Goal: Use online tool/utility: Use online tool/utility

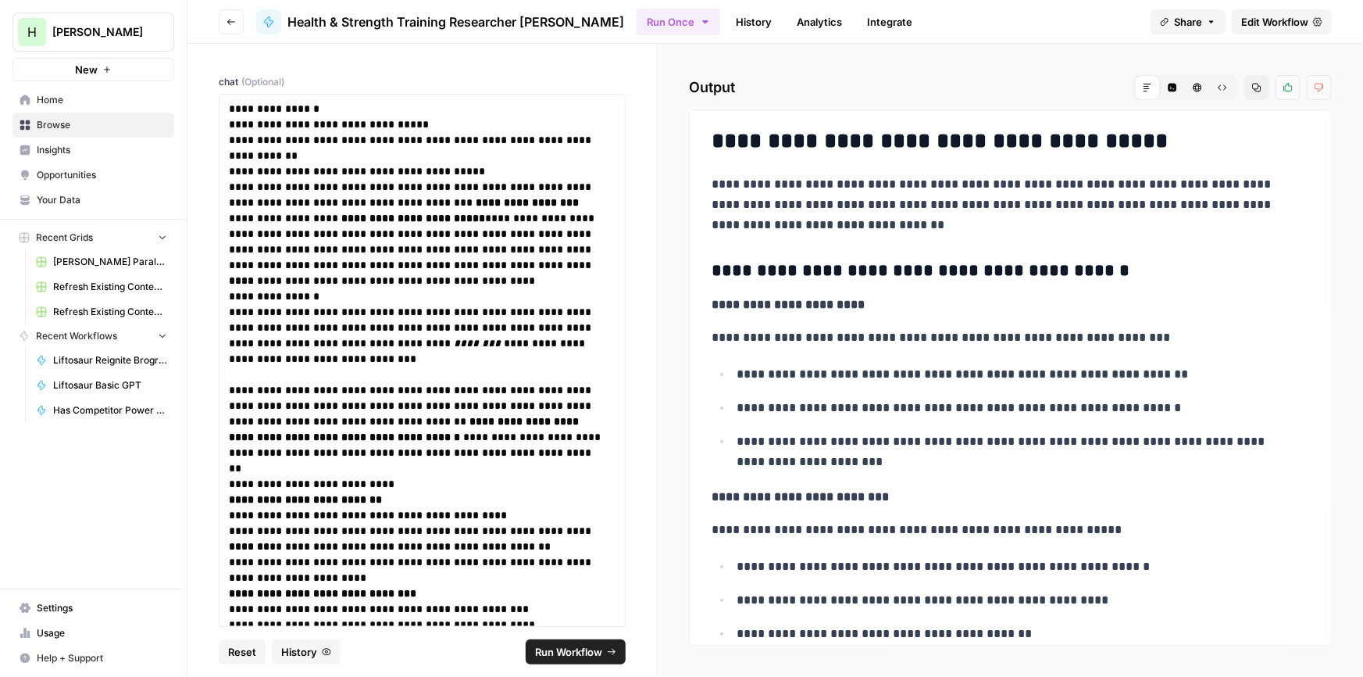
scroll to position [7843, 0]
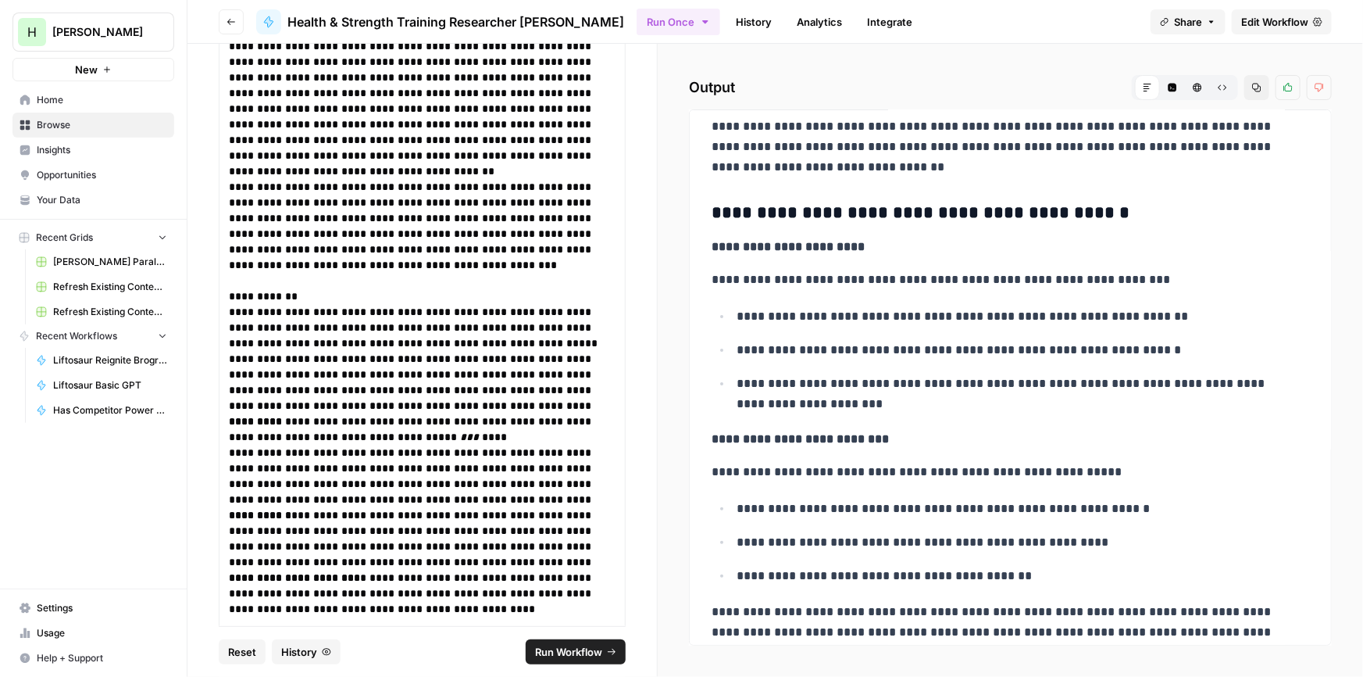
drag, startPoint x: 909, startPoint y: 184, endPoint x: 904, endPoint y: 212, distance: 28.5
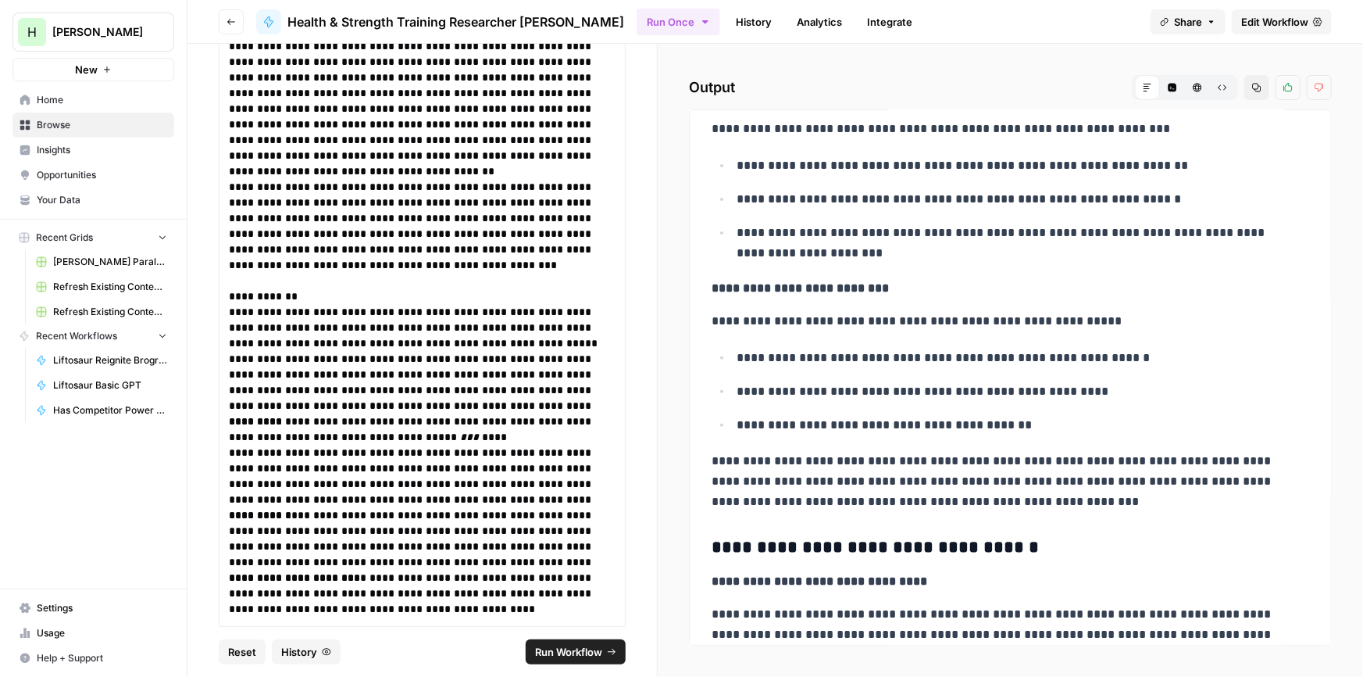
scroll to position [216, 0]
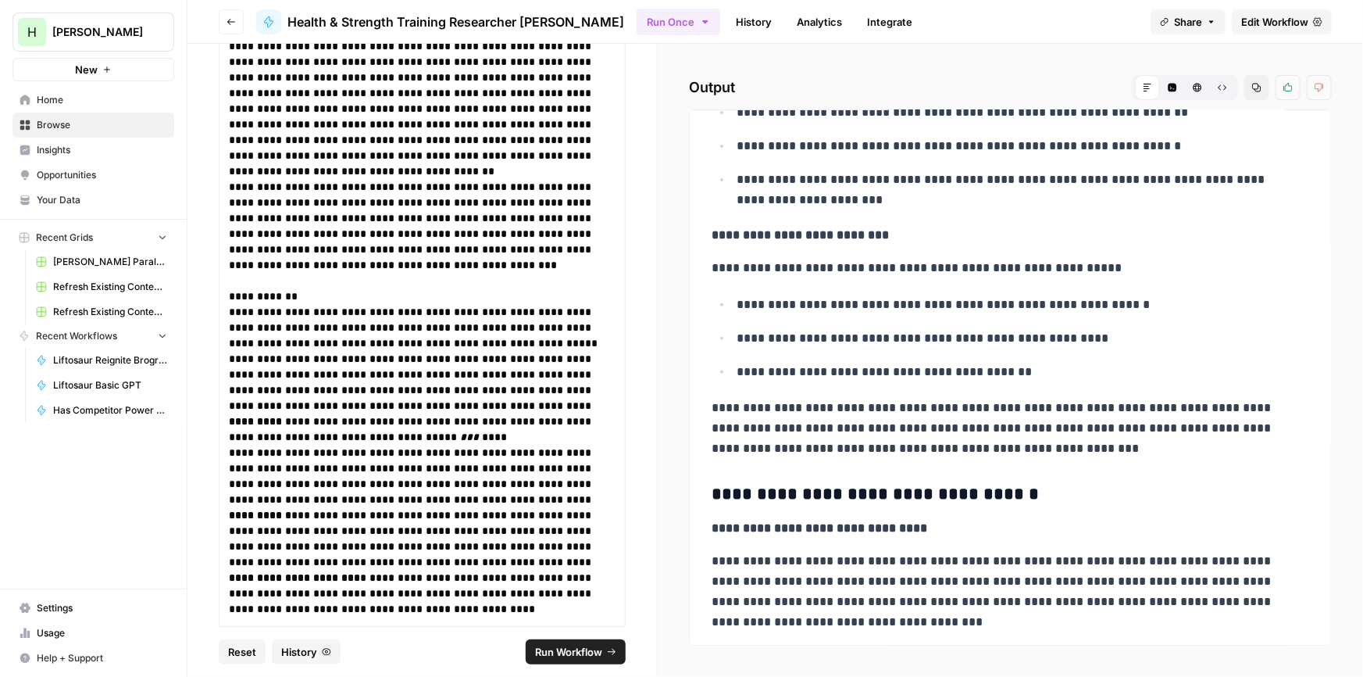
drag, startPoint x: 852, startPoint y: 236, endPoint x: 849, endPoint y: 259, distance: 22.8
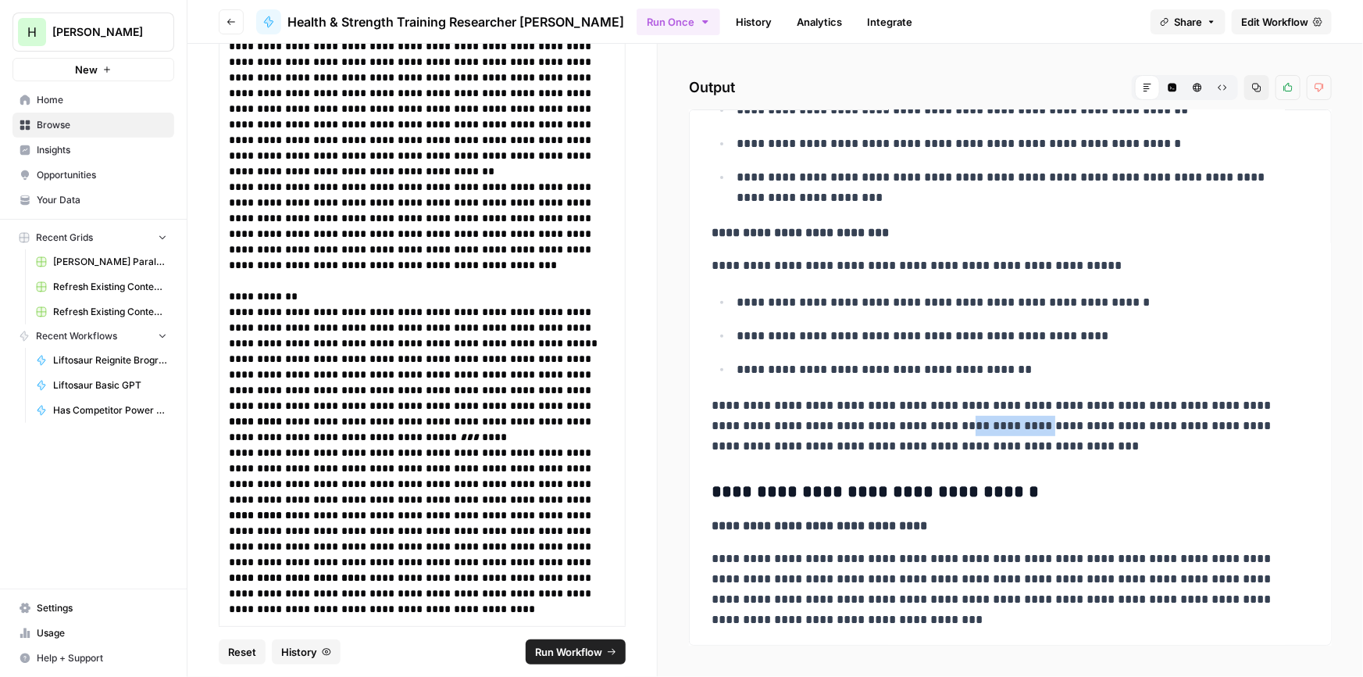
drag, startPoint x: 970, startPoint y: 422, endPoint x: 880, endPoint y: 419, distance: 89.9
click at [884, 420] on p "**********" at bounding box center [1005, 425] width 587 height 61
click at [846, 409] on p "**********" at bounding box center [1005, 425] width 587 height 61
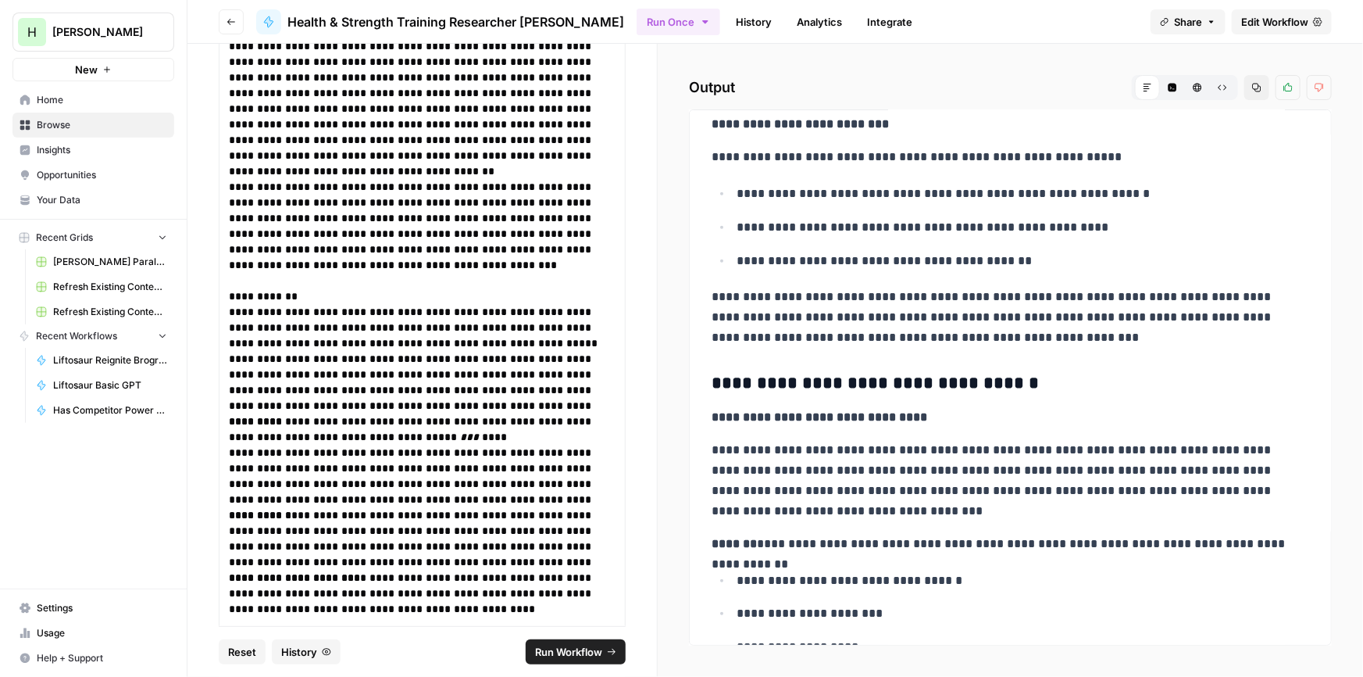
drag, startPoint x: 911, startPoint y: 262, endPoint x: 894, endPoint y: 305, distance: 46.7
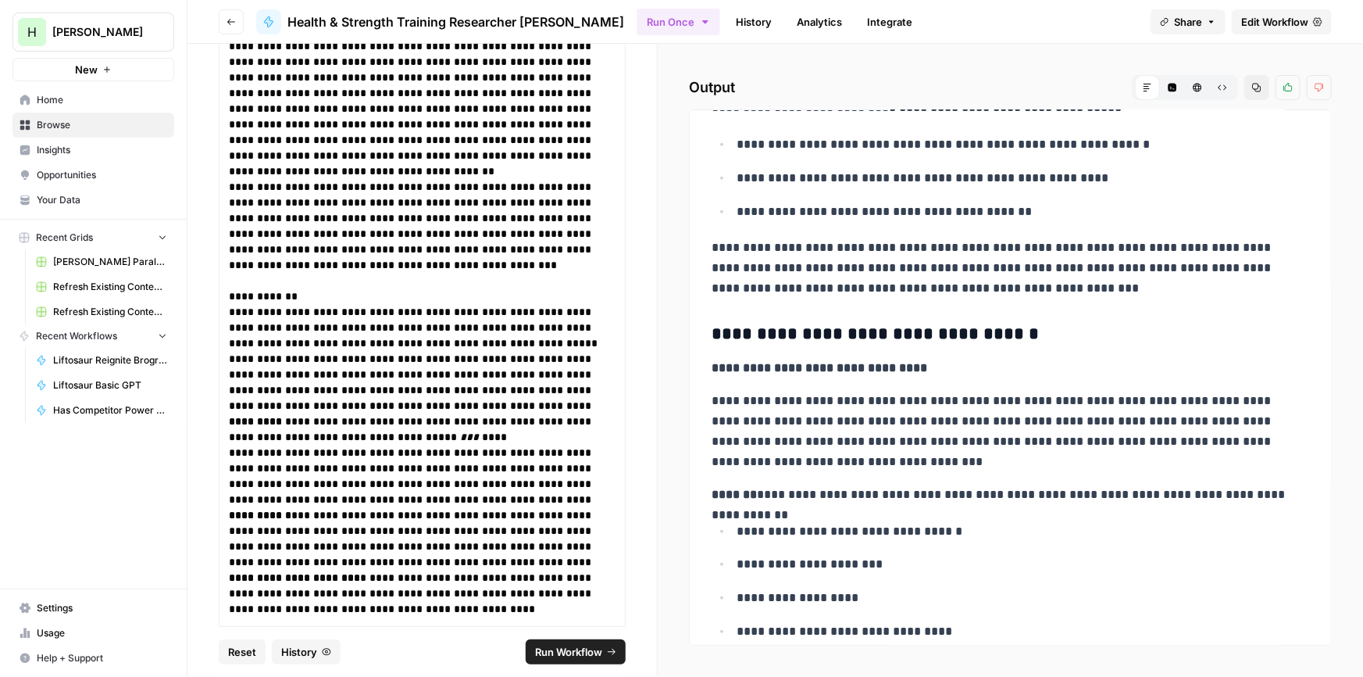
scroll to position [454, 0]
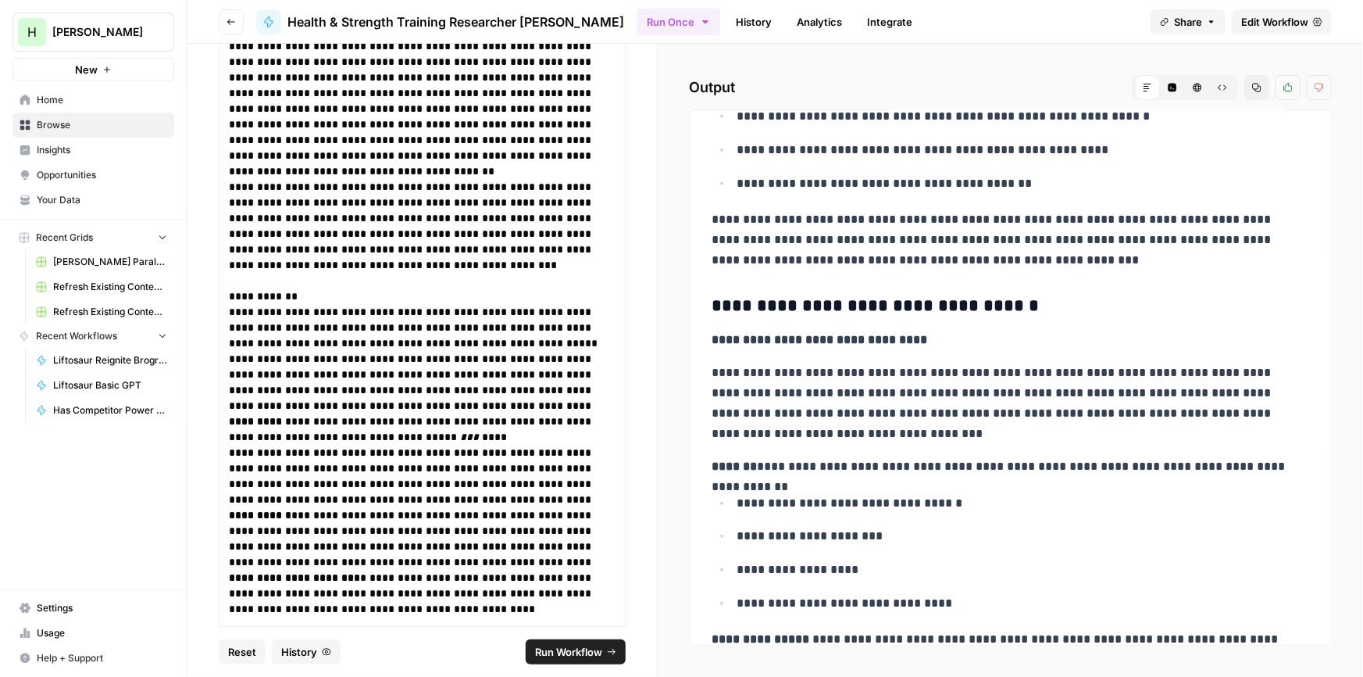
drag, startPoint x: 936, startPoint y: 307, endPoint x: 919, endPoint y: 348, distance: 44.5
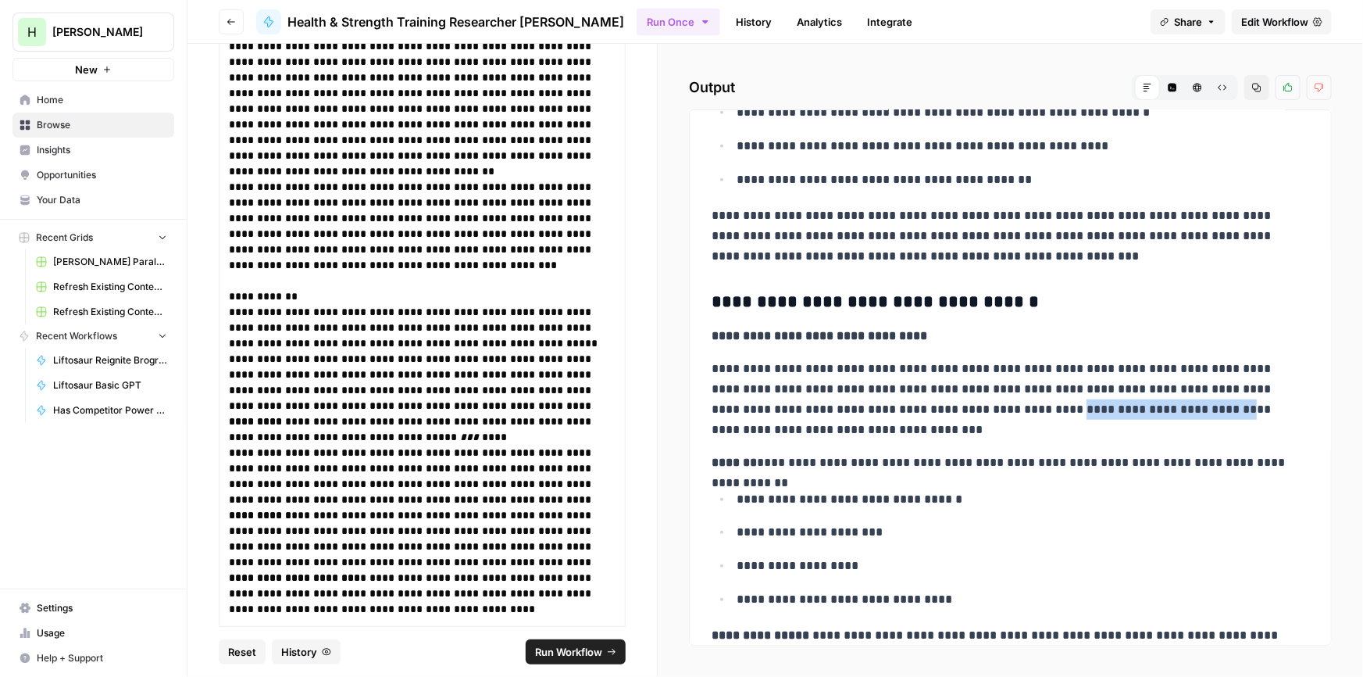
drag, startPoint x: 1035, startPoint y: 406, endPoint x: 947, endPoint y: 403, distance: 88.3
click at [947, 403] on p "**********" at bounding box center [1005, 399] width 587 height 81
click at [942, 404] on p "**********" at bounding box center [1005, 399] width 587 height 81
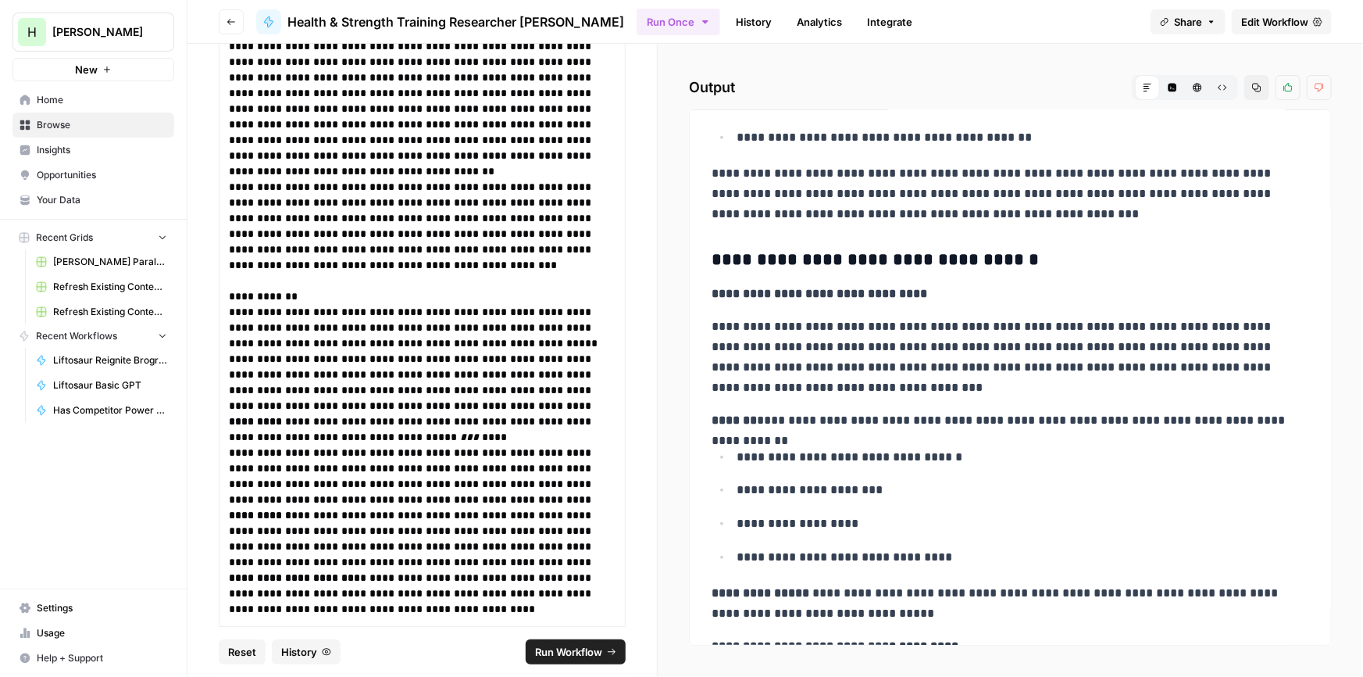
drag, startPoint x: 919, startPoint y: 365, endPoint x: 898, endPoint y: 409, distance: 48.6
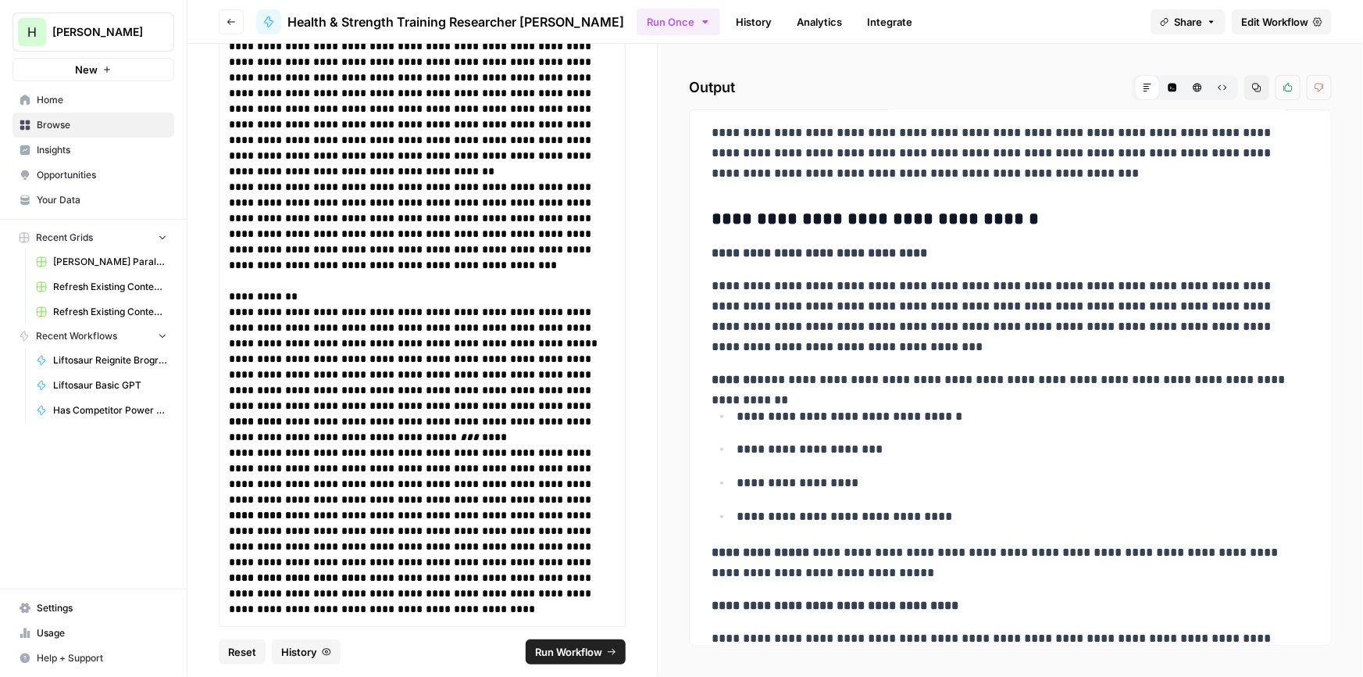
drag, startPoint x: 908, startPoint y: 315, endPoint x: 902, endPoint y: 340, distance: 25.6
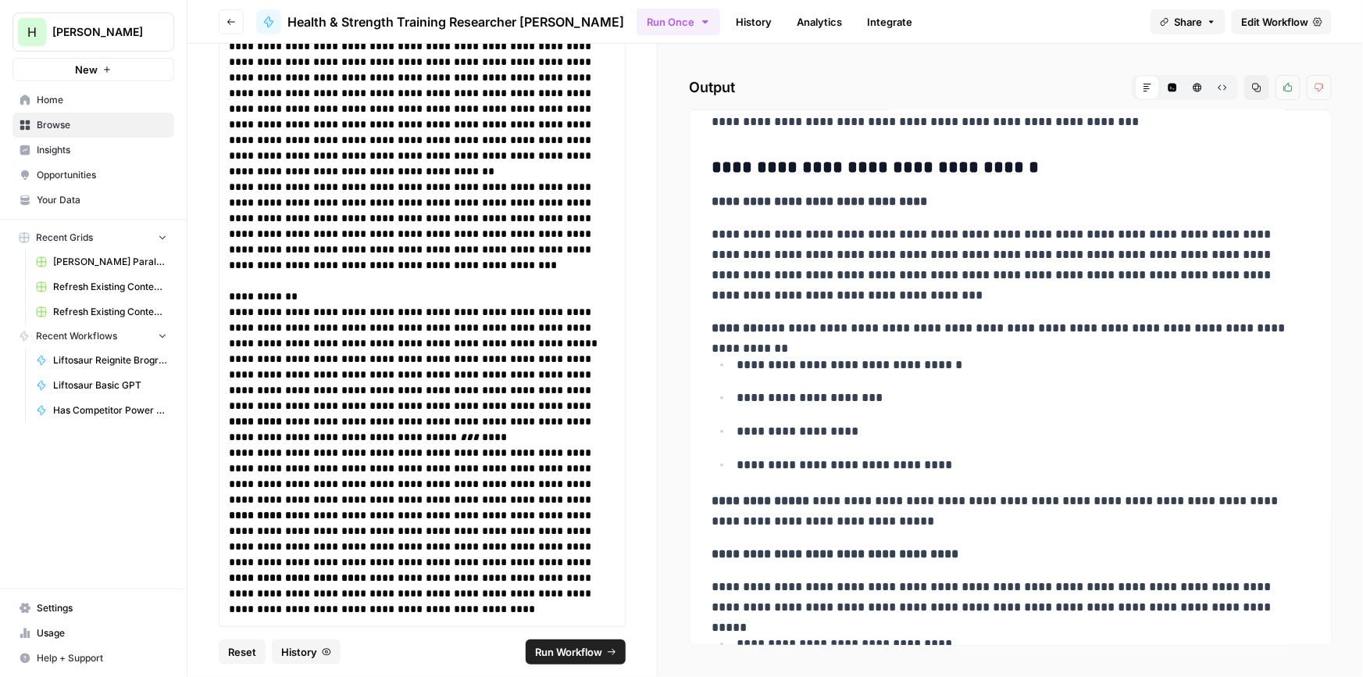
scroll to position [612, 0]
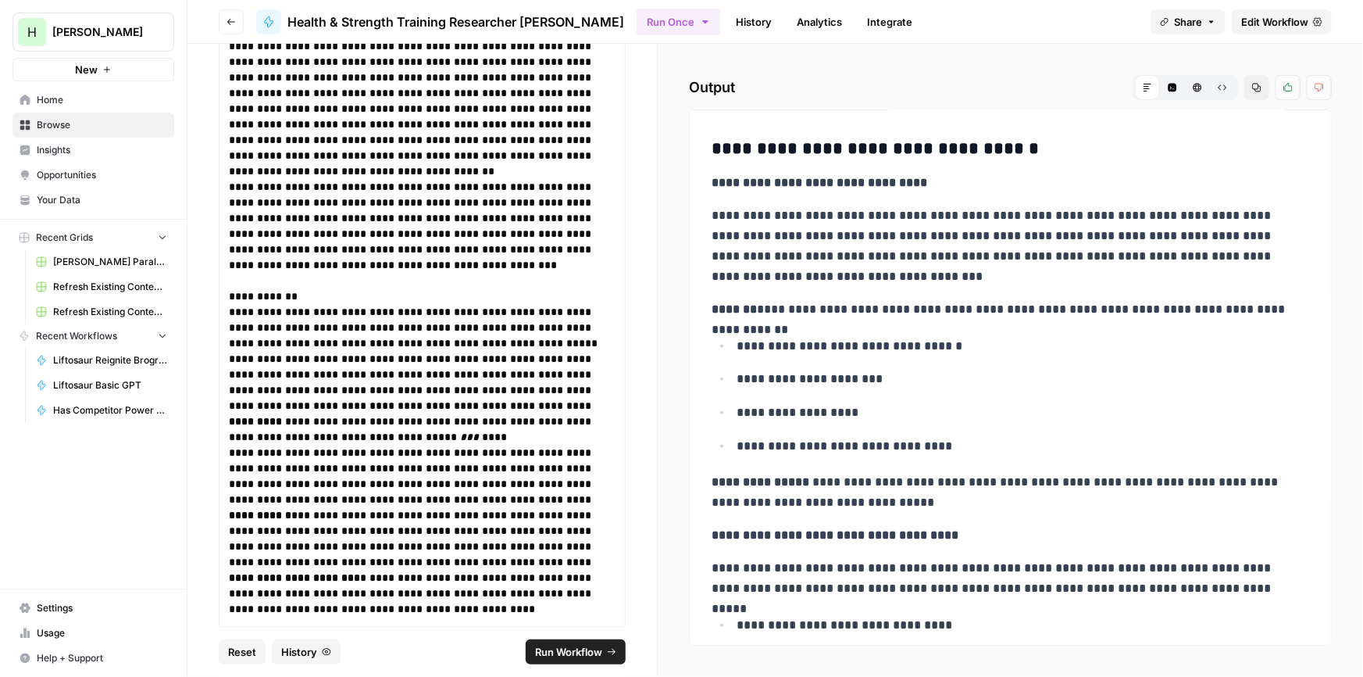
drag, startPoint x: 902, startPoint y: 289, endPoint x: 898, endPoint y: 333, distance: 43.9
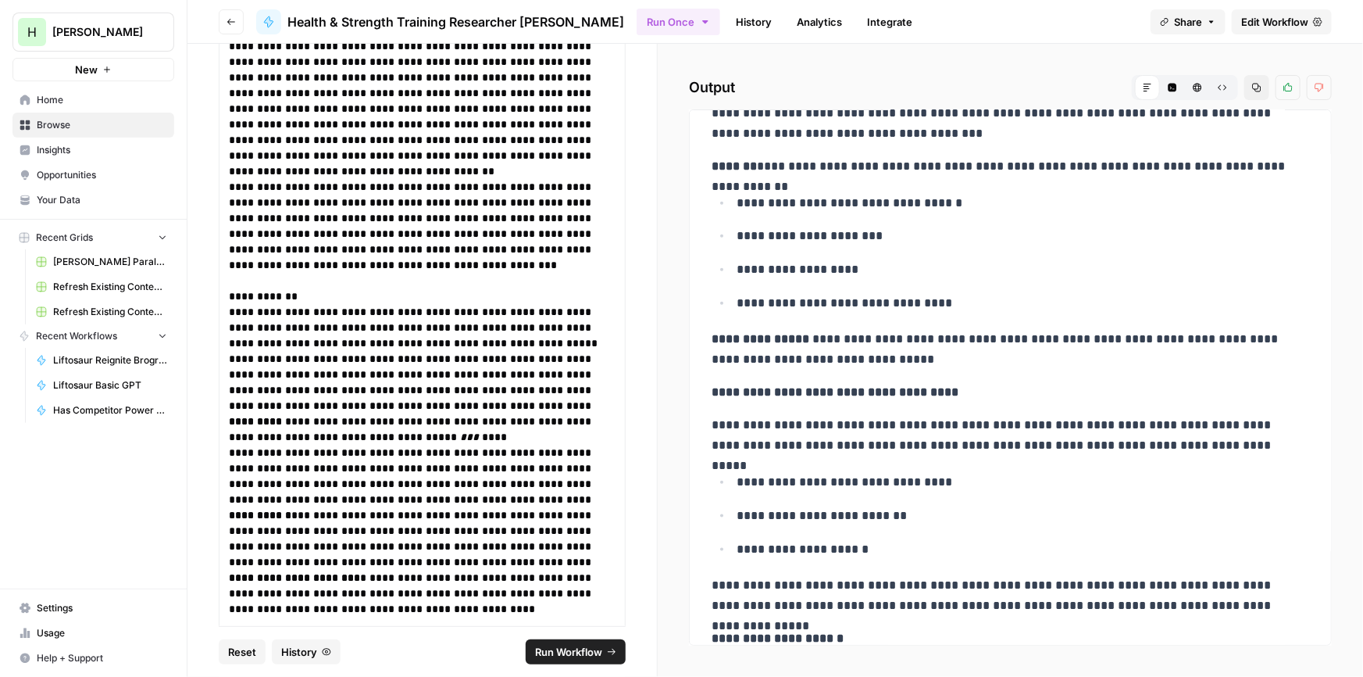
drag, startPoint x: 912, startPoint y: 284, endPoint x: 904, endPoint y: 321, distance: 38.3
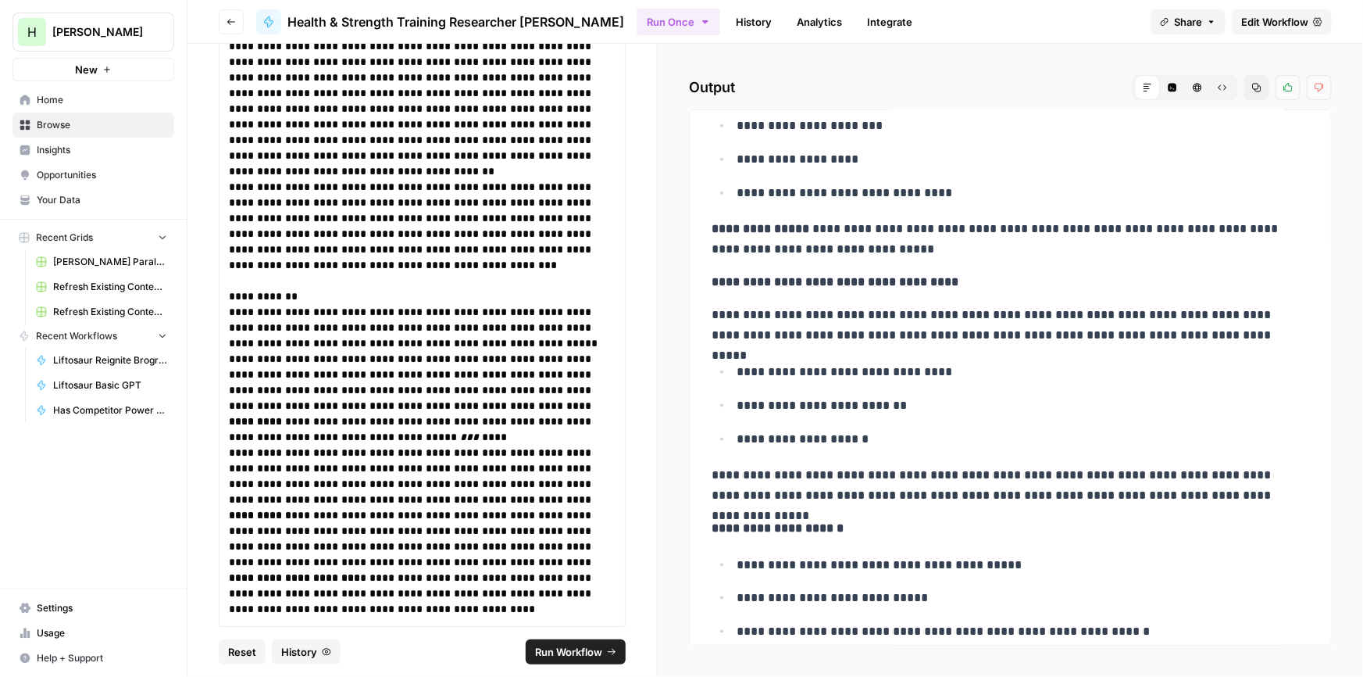
scroll to position [875, 0]
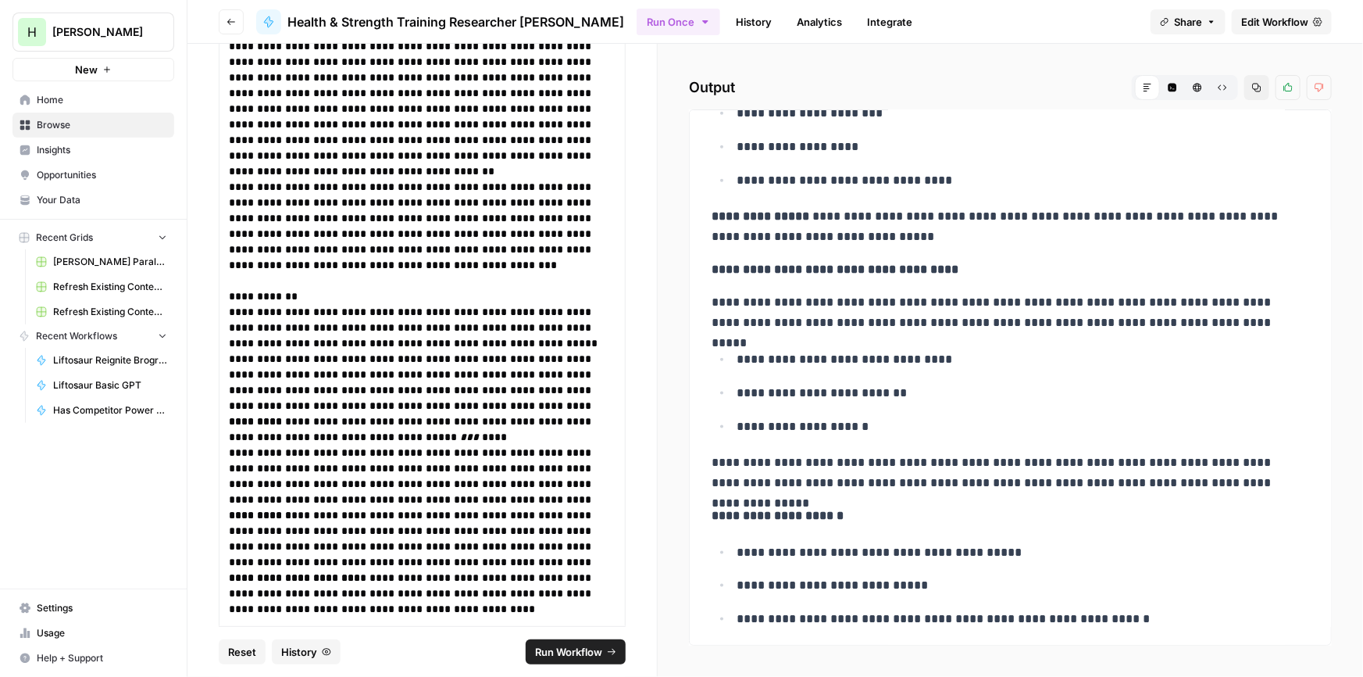
drag, startPoint x: 971, startPoint y: 322, endPoint x: 969, endPoint y: 343, distance: 21.2
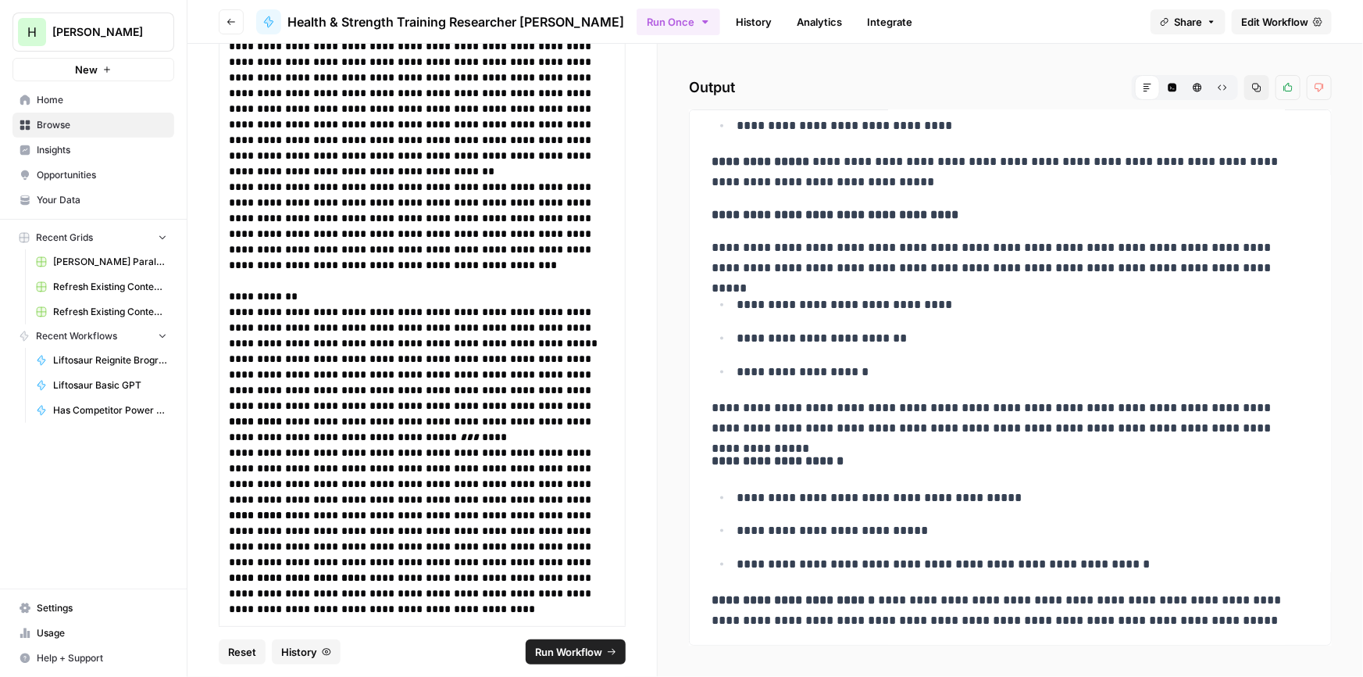
drag, startPoint x: 969, startPoint y: 343, endPoint x: 958, endPoint y: 375, distance: 34.1
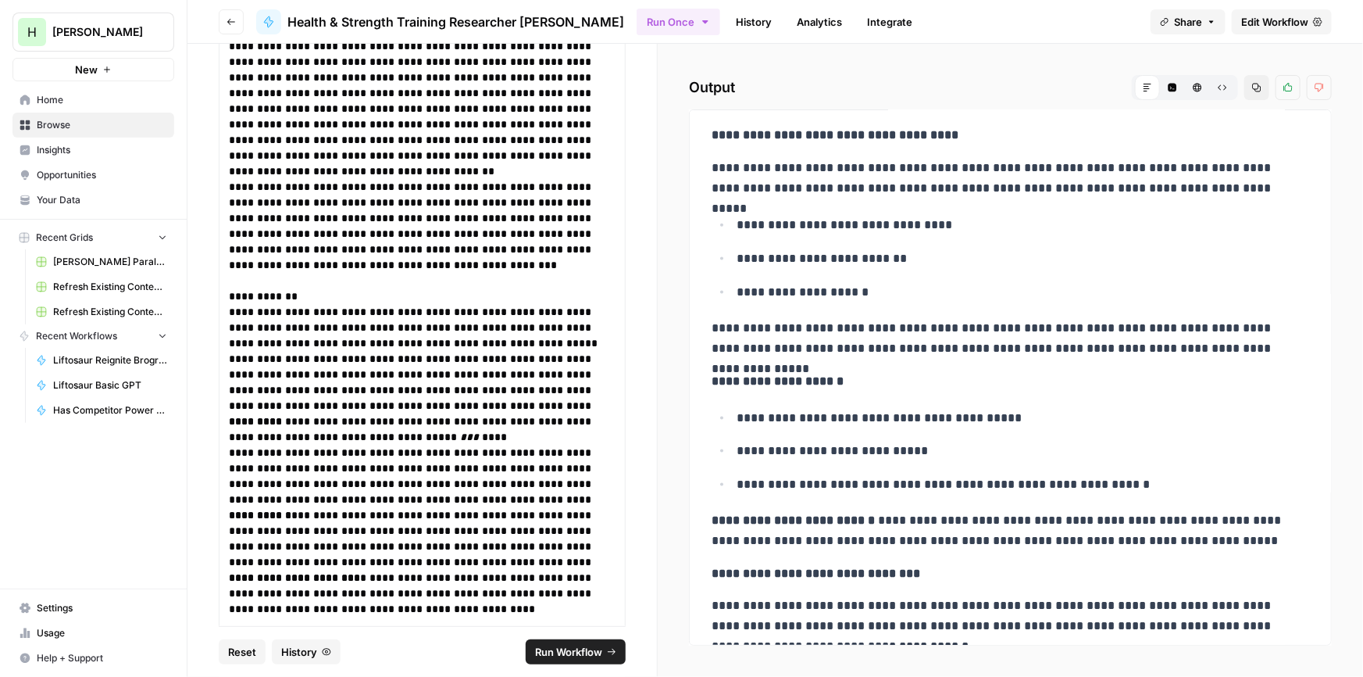
drag, startPoint x: 955, startPoint y: 320, endPoint x: 945, endPoint y: 349, distance: 30.4
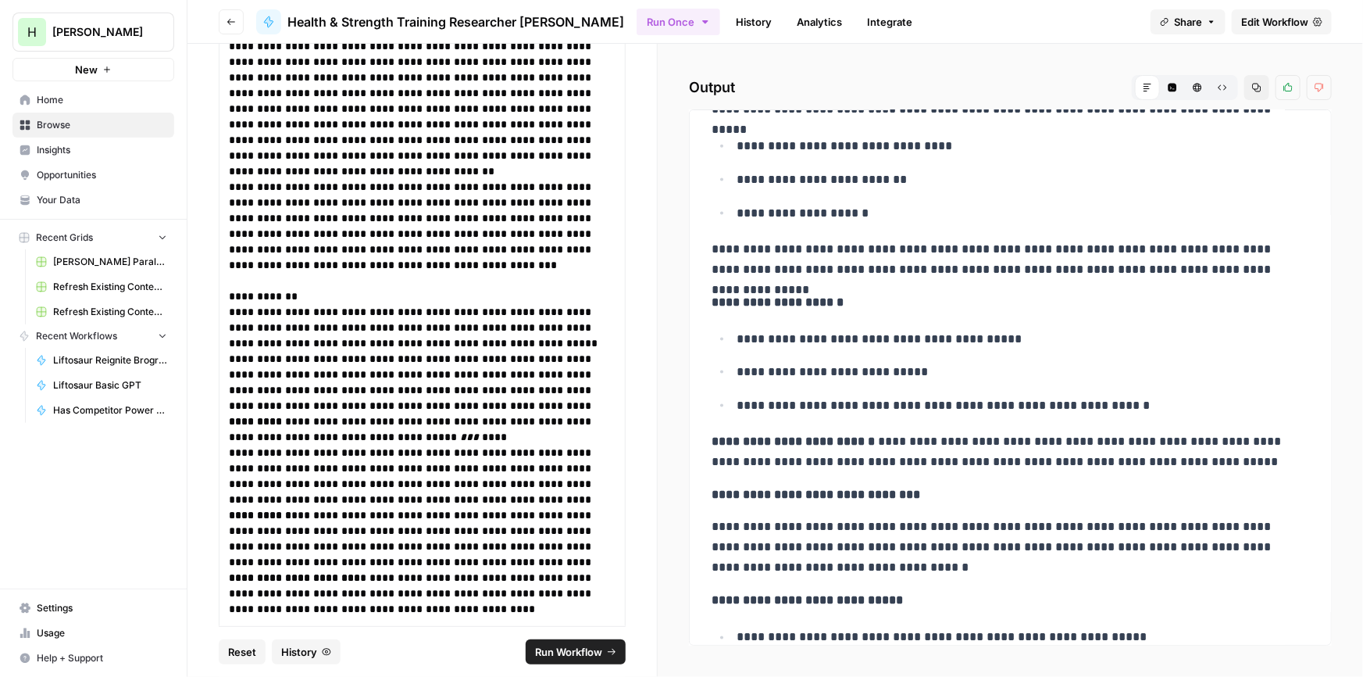
scroll to position [1099, 0]
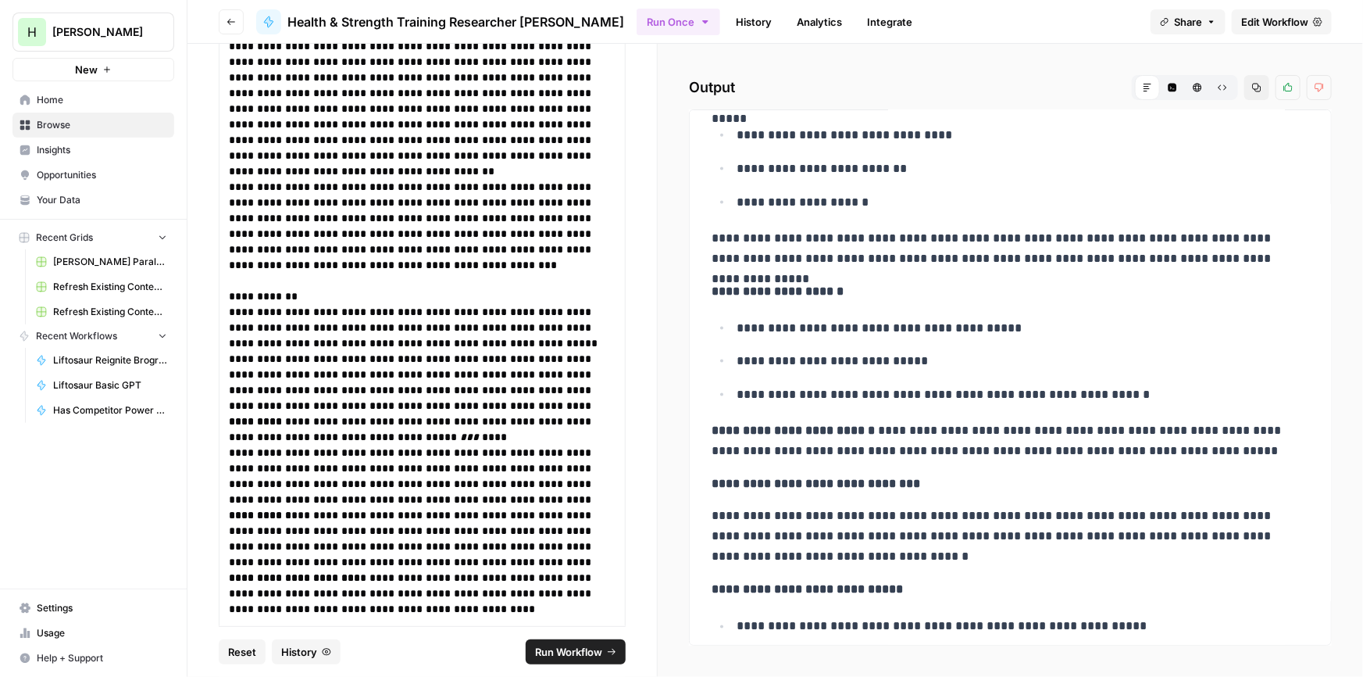
drag, startPoint x: 993, startPoint y: 280, endPoint x: 982, endPoint y: 308, distance: 30.2
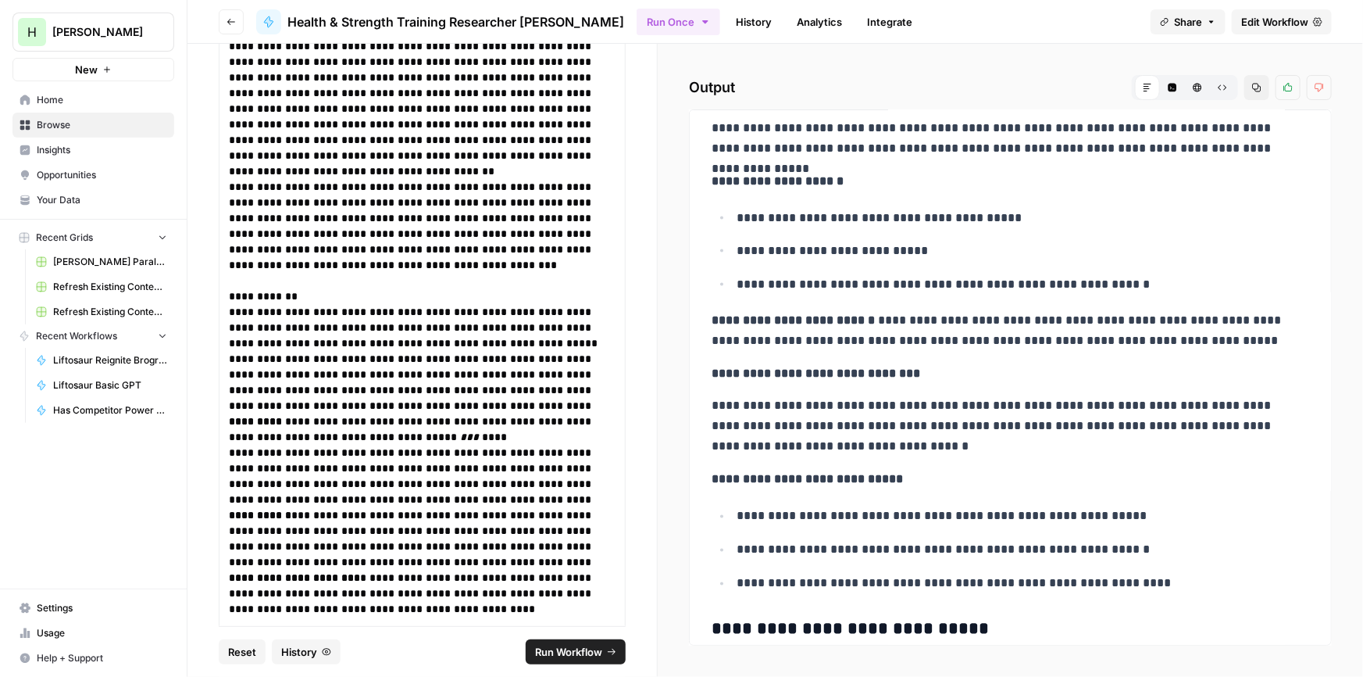
drag, startPoint x: 982, startPoint y: 308, endPoint x: 979, endPoint y: 348, distance: 40.7
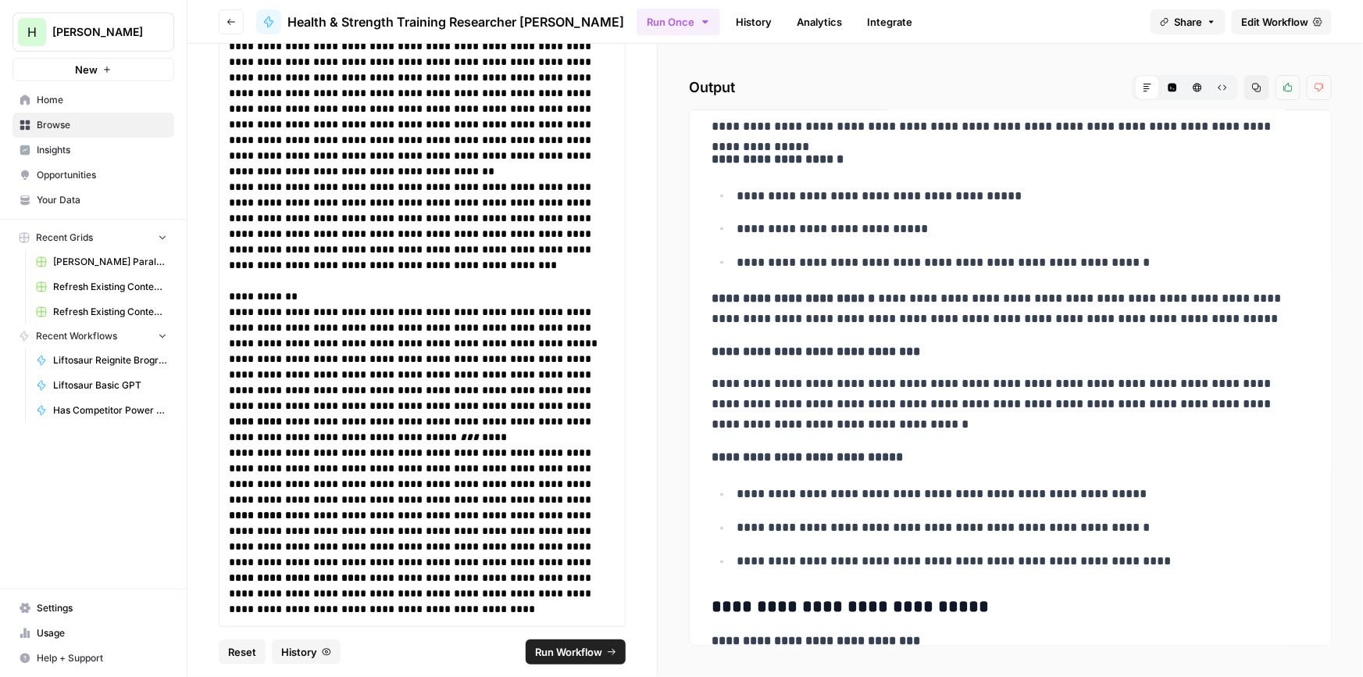
scroll to position [1239, 0]
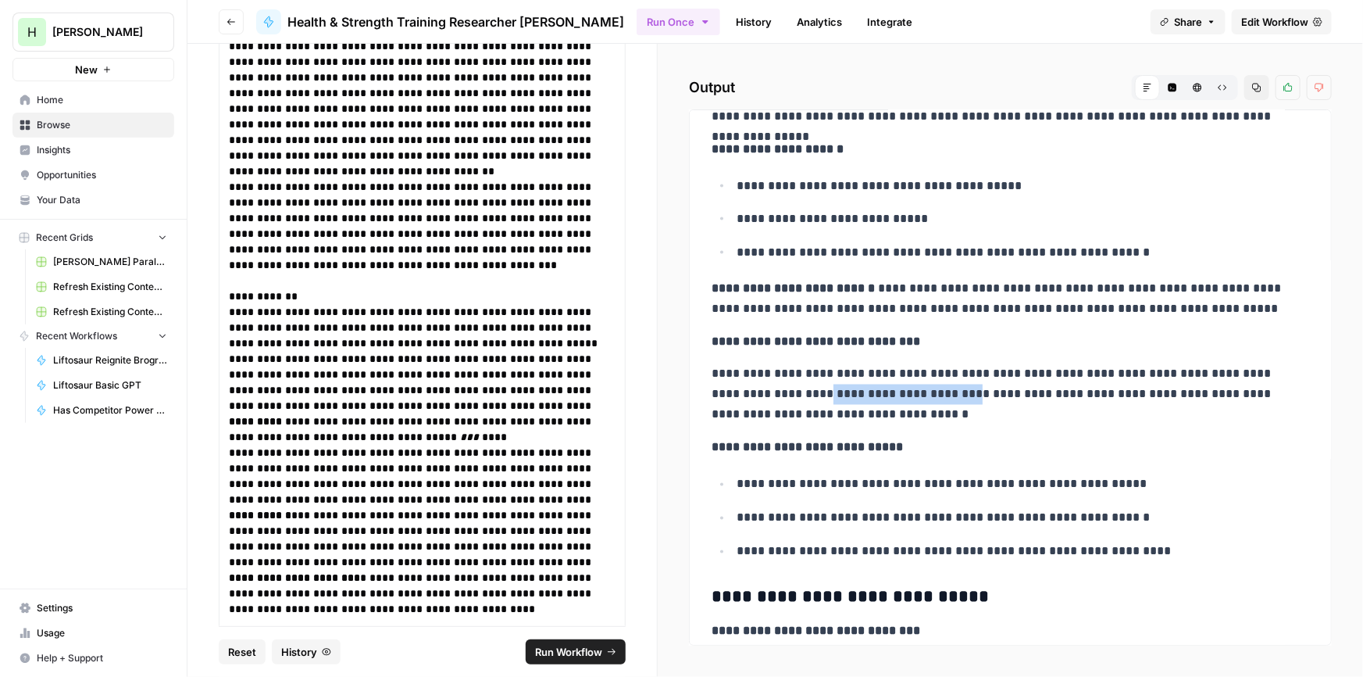
drag, startPoint x: 788, startPoint y: 397, endPoint x: 940, endPoint y: 393, distance: 151.6
click at [930, 397] on p "**********" at bounding box center [1005, 394] width 587 height 61
click at [1016, 397] on p "**********" at bounding box center [1005, 394] width 587 height 61
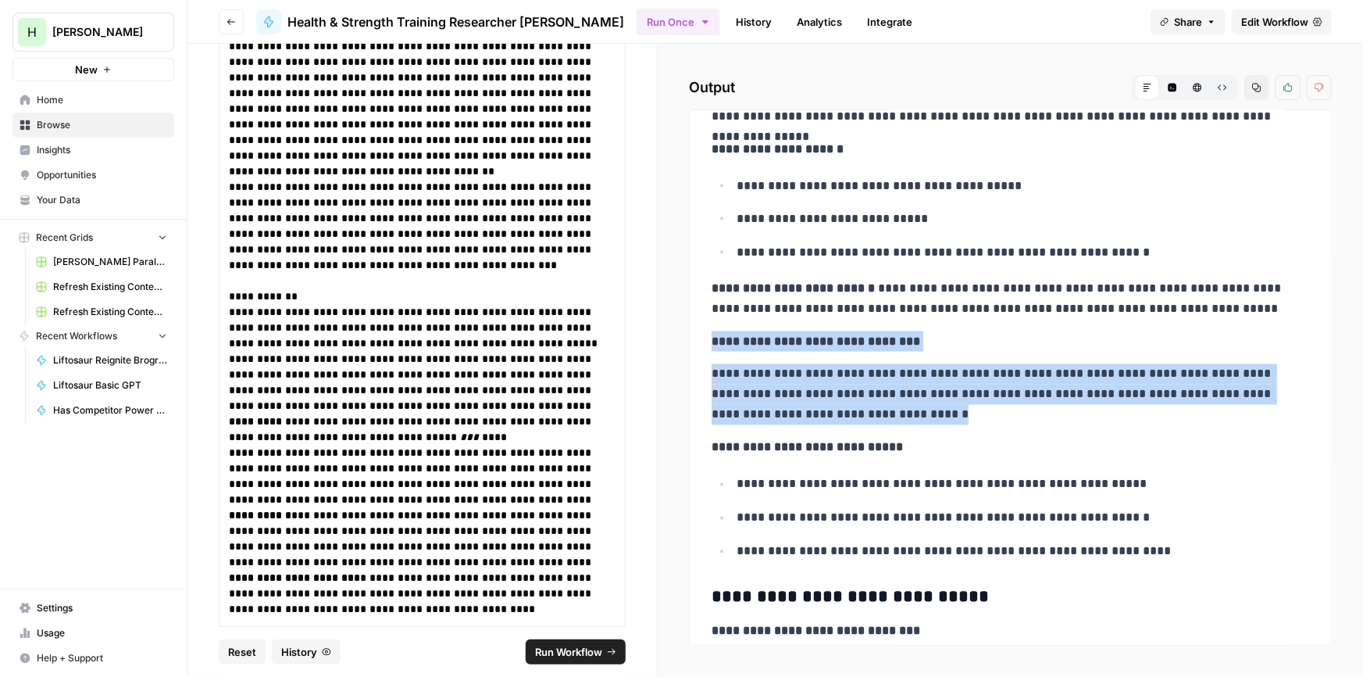
drag, startPoint x: 857, startPoint y: 410, endPoint x: 702, endPoint y: 320, distance: 178.9
copy div "**********"
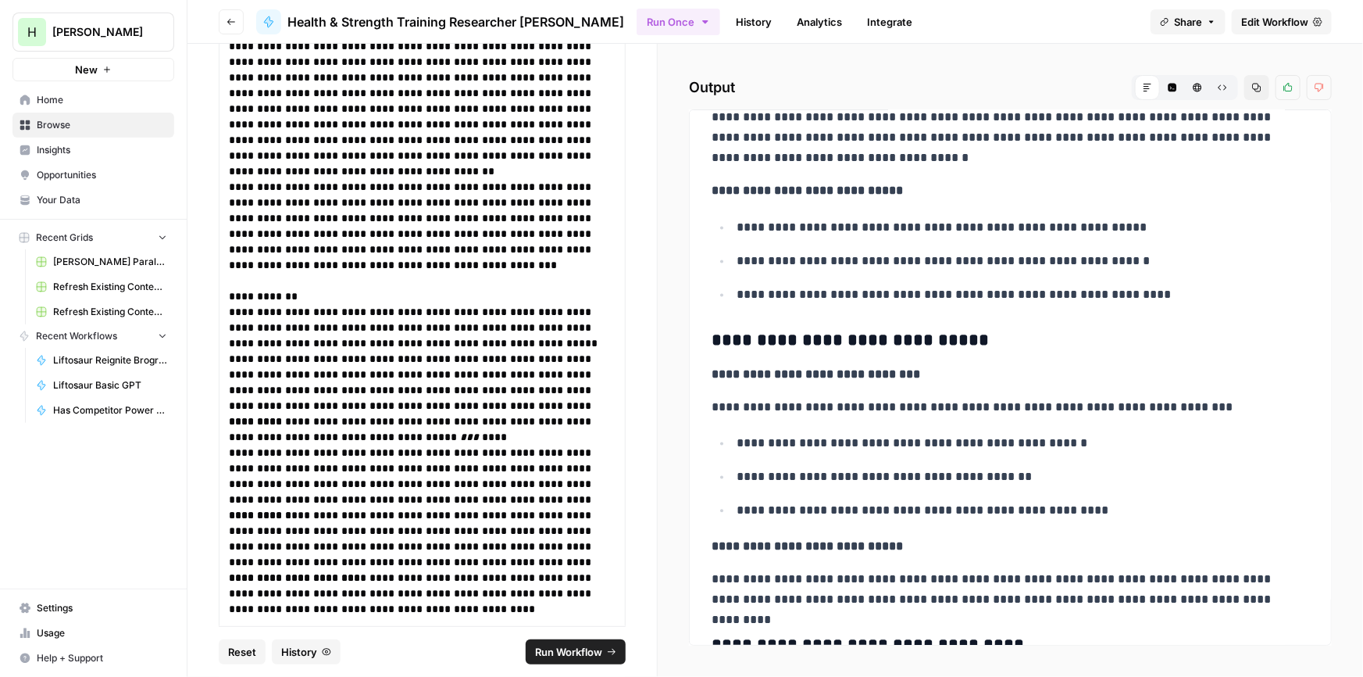
drag, startPoint x: 844, startPoint y: 291, endPoint x: 839, endPoint y: 300, distance: 10.5
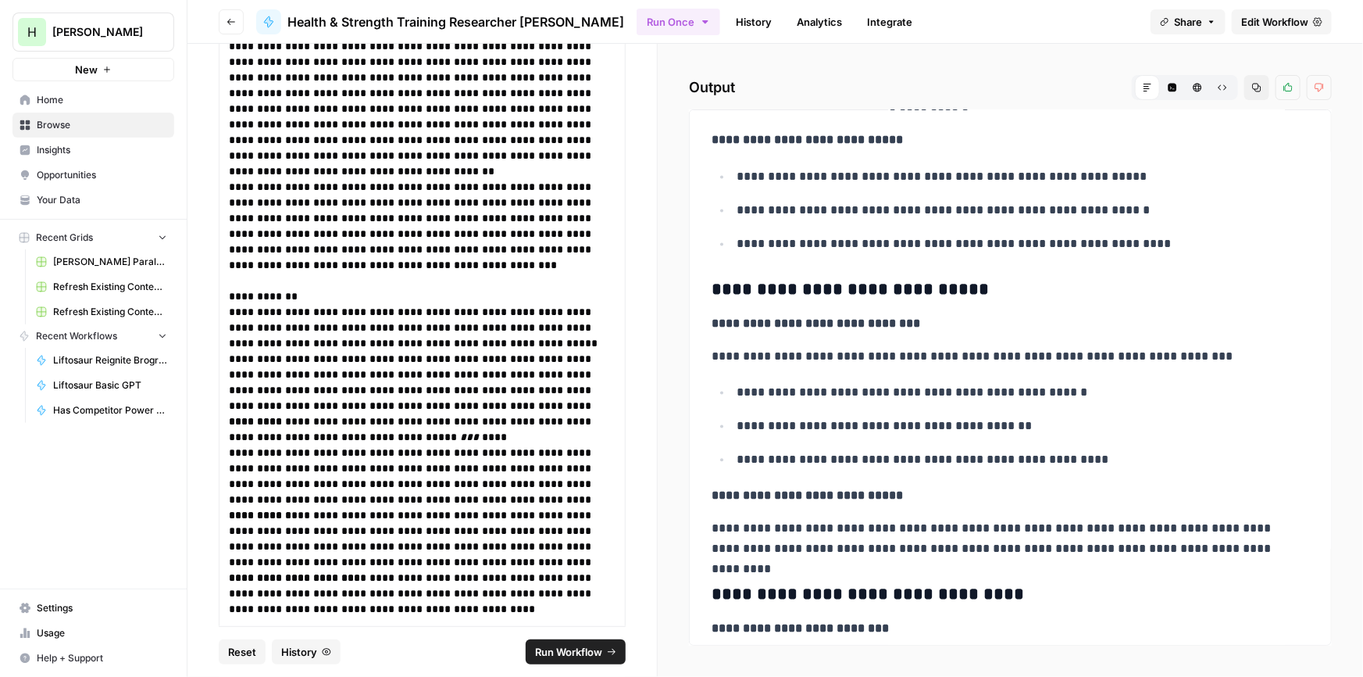
scroll to position [1569, 0]
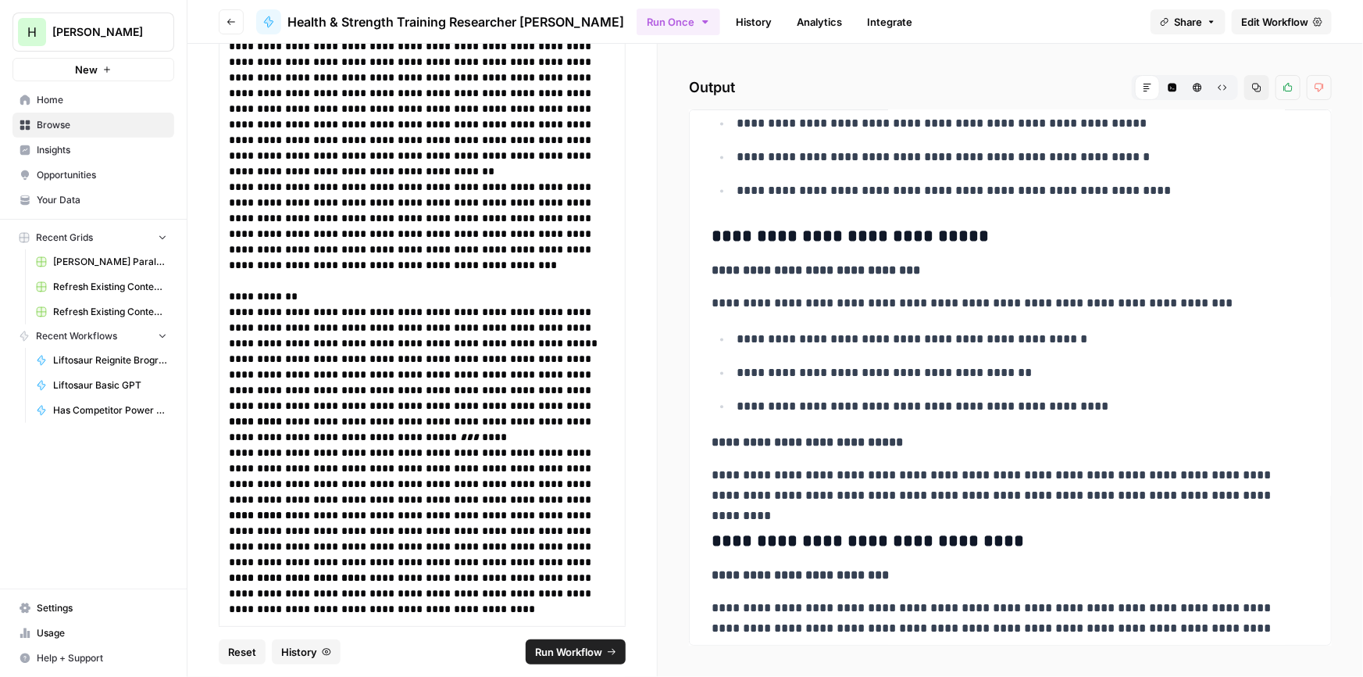
drag, startPoint x: 801, startPoint y: 279, endPoint x: 788, endPoint y: 305, distance: 29.4
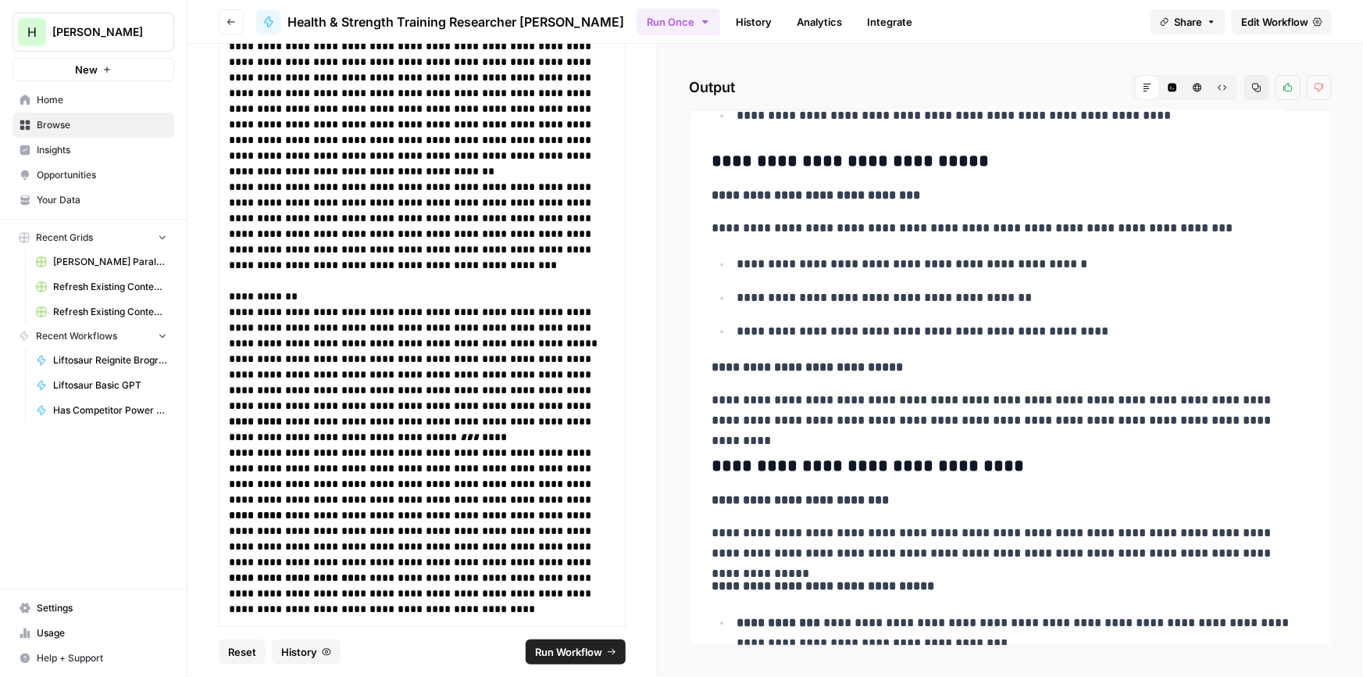
drag, startPoint x: 827, startPoint y: 277, endPoint x: 824, endPoint y: 299, distance: 22.1
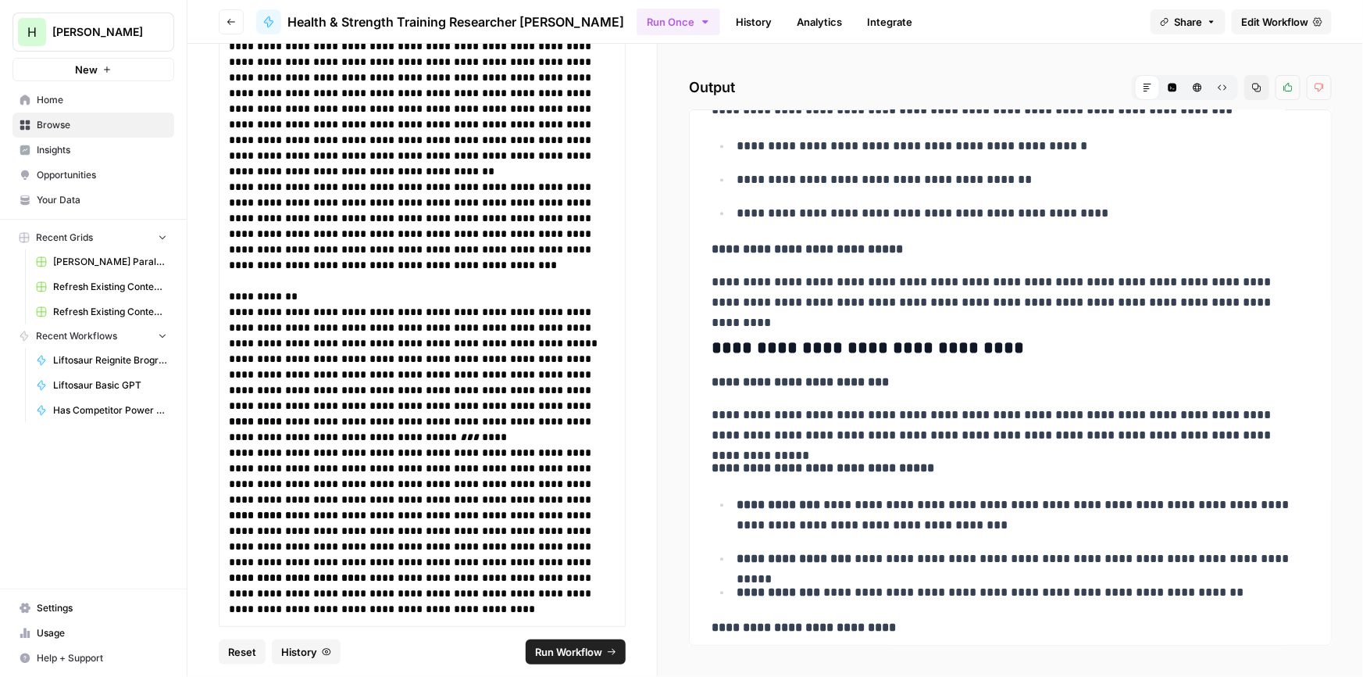
scroll to position [1824, 0]
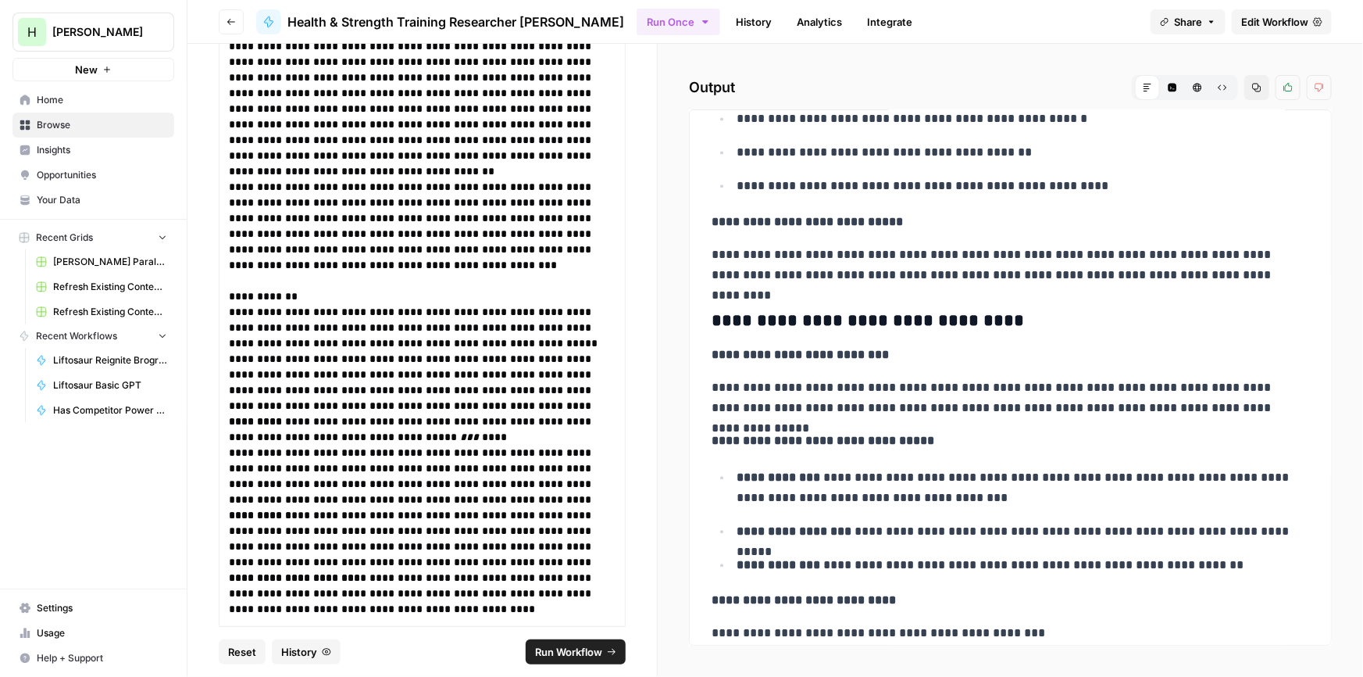
drag, startPoint x: 861, startPoint y: 232, endPoint x: 861, endPoint y: 255, distance: 22.7
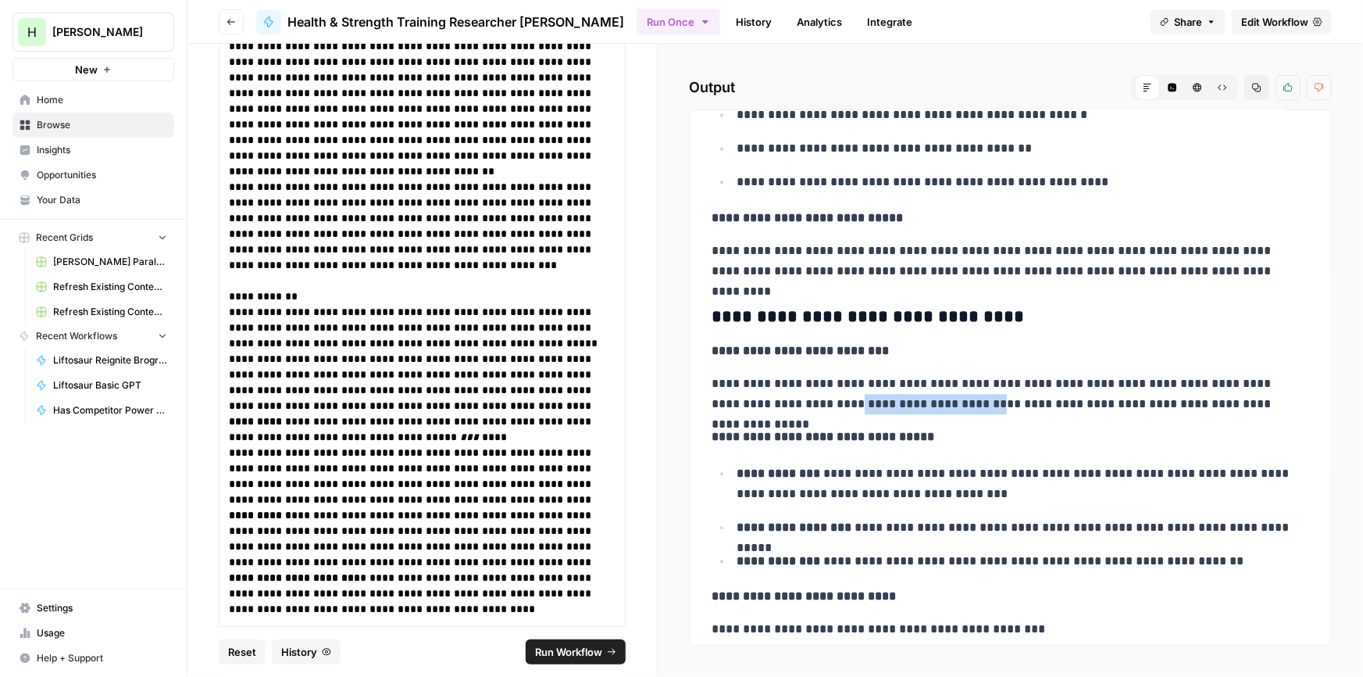
drag, startPoint x: 761, startPoint y: 406, endPoint x: 896, endPoint y: 399, distance: 135.3
click at [896, 399] on p "**********" at bounding box center [1005, 393] width 587 height 41
click at [880, 402] on p "**********" at bounding box center [1005, 393] width 587 height 41
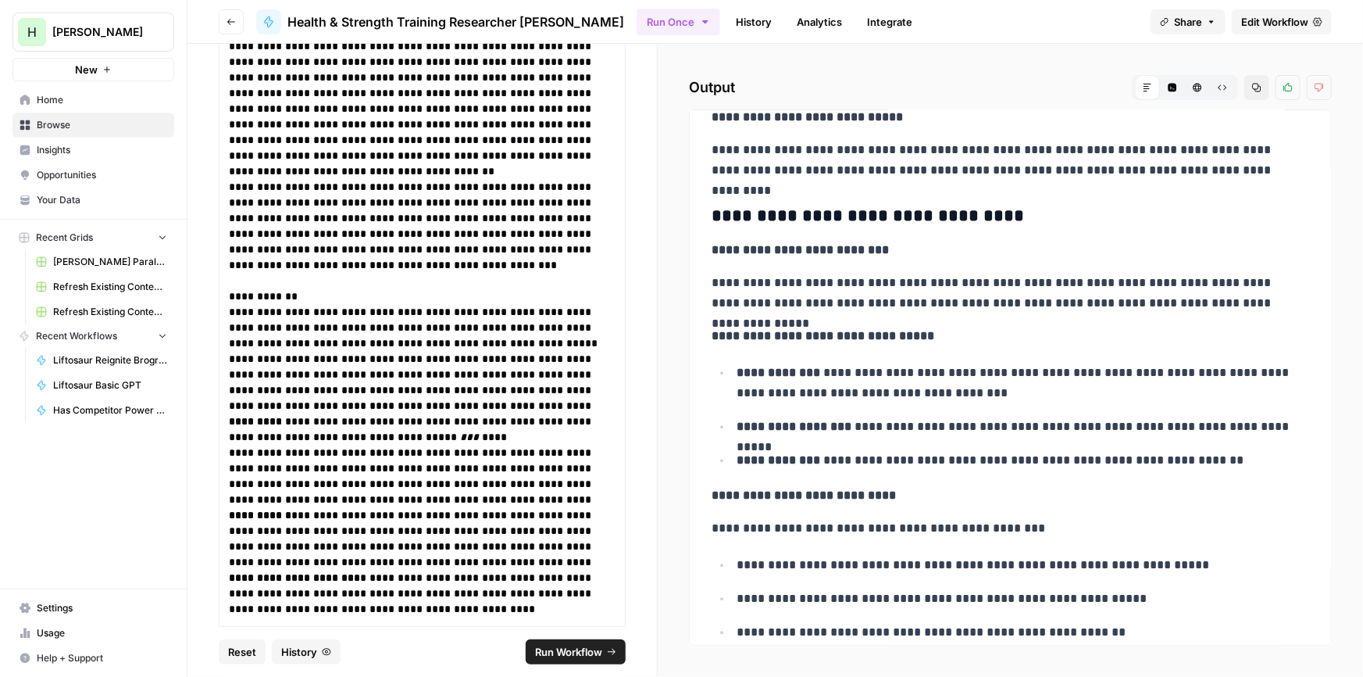
drag, startPoint x: 890, startPoint y: 281, endPoint x: 884, endPoint y: 323, distance: 41.8
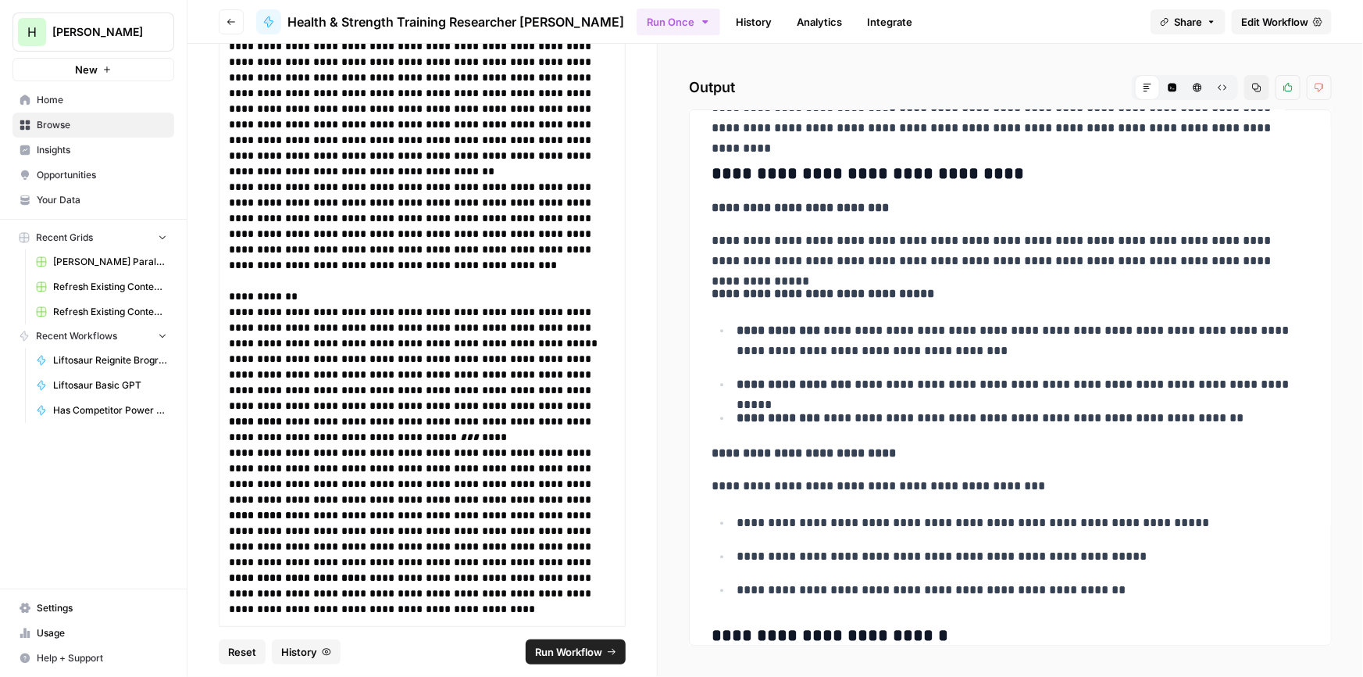
scroll to position [1974, 0]
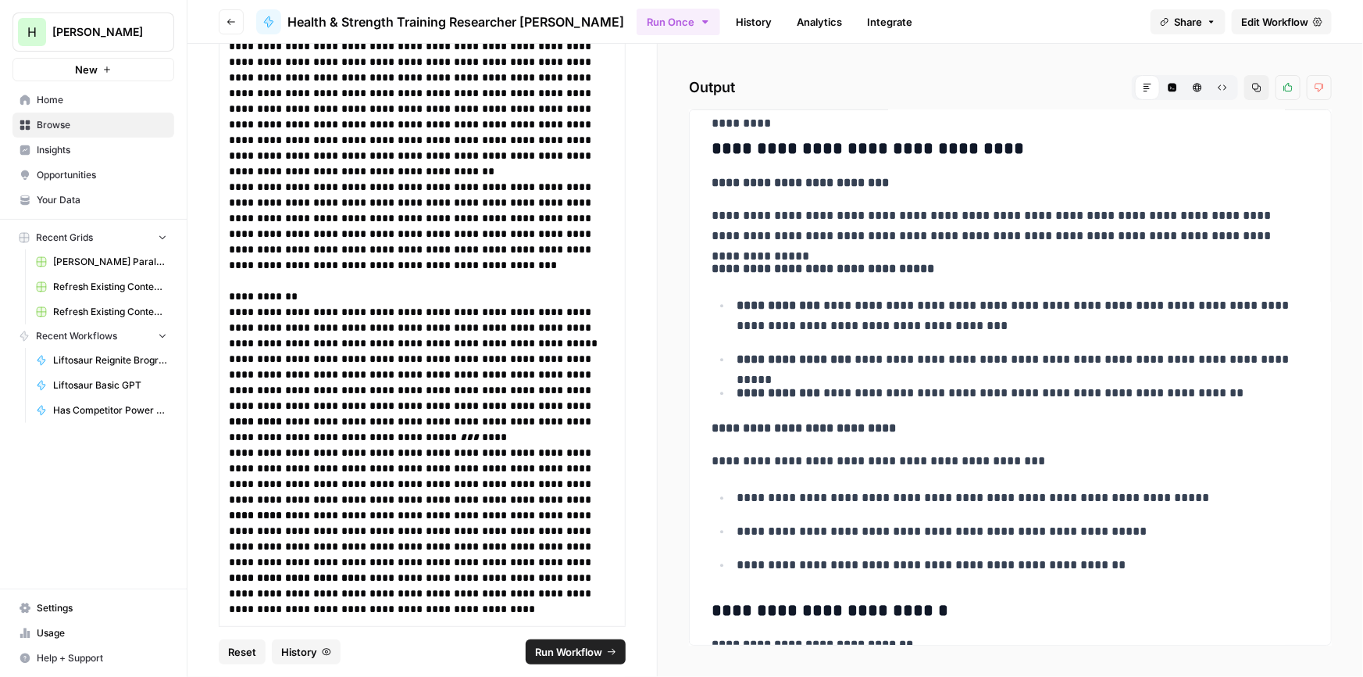
drag, startPoint x: 912, startPoint y: 284, endPoint x: 905, endPoint y: 305, distance: 22.5
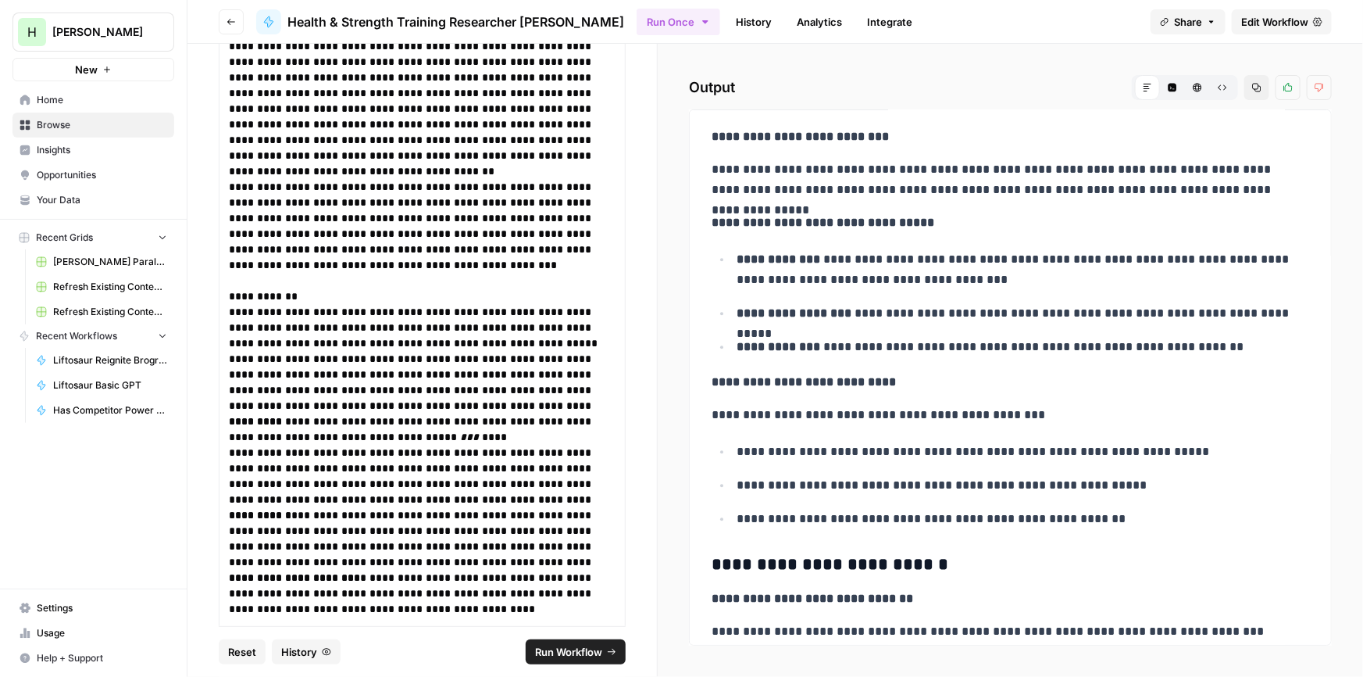
drag, startPoint x: 899, startPoint y: 287, endPoint x: 891, endPoint y: 308, distance: 21.8
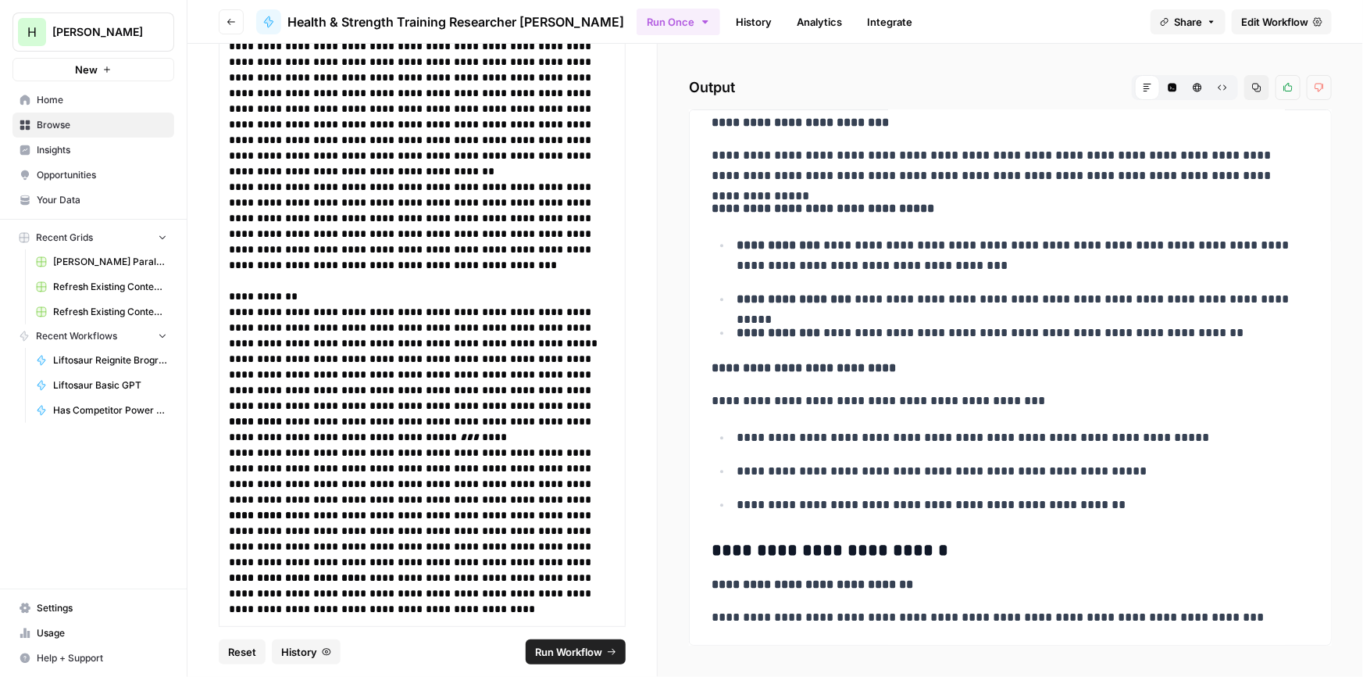
scroll to position [2073, 0]
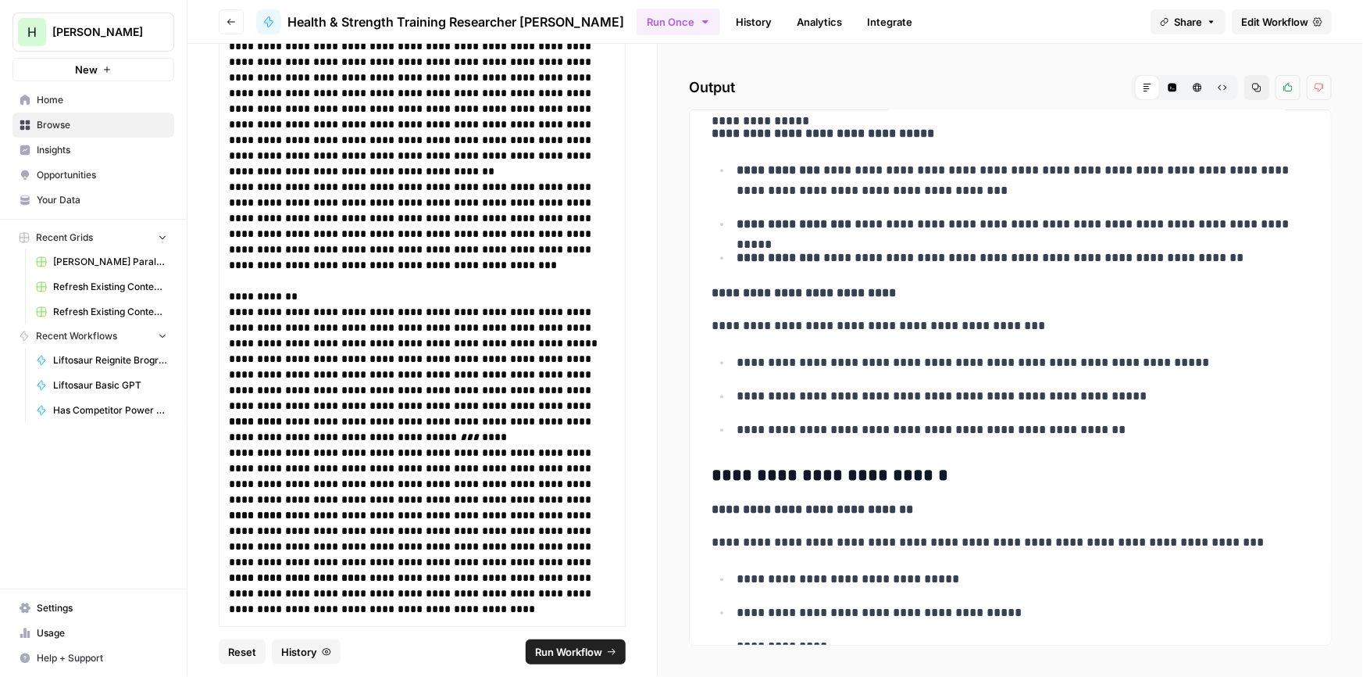
drag, startPoint x: 844, startPoint y: 302, endPoint x: 841, endPoint y: 315, distance: 13.6
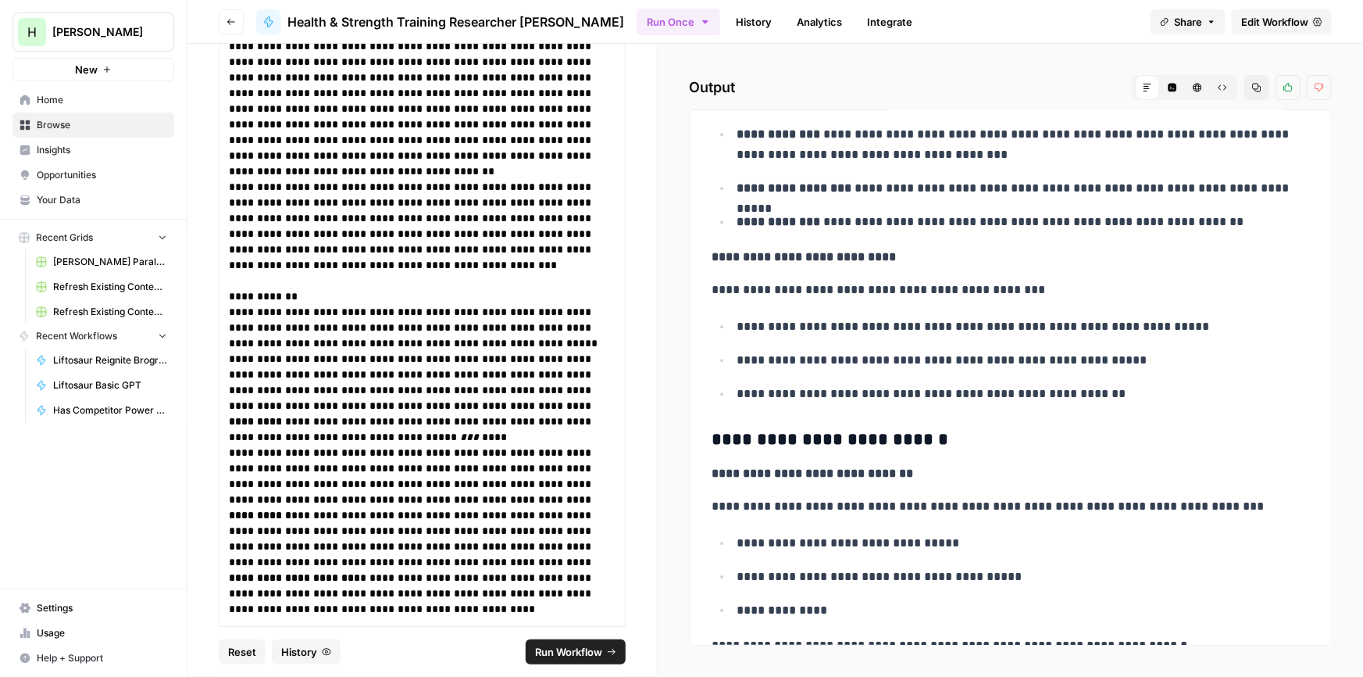
drag, startPoint x: 843, startPoint y: 280, endPoint x: 840, endPoint y: 302, distance: 22.9
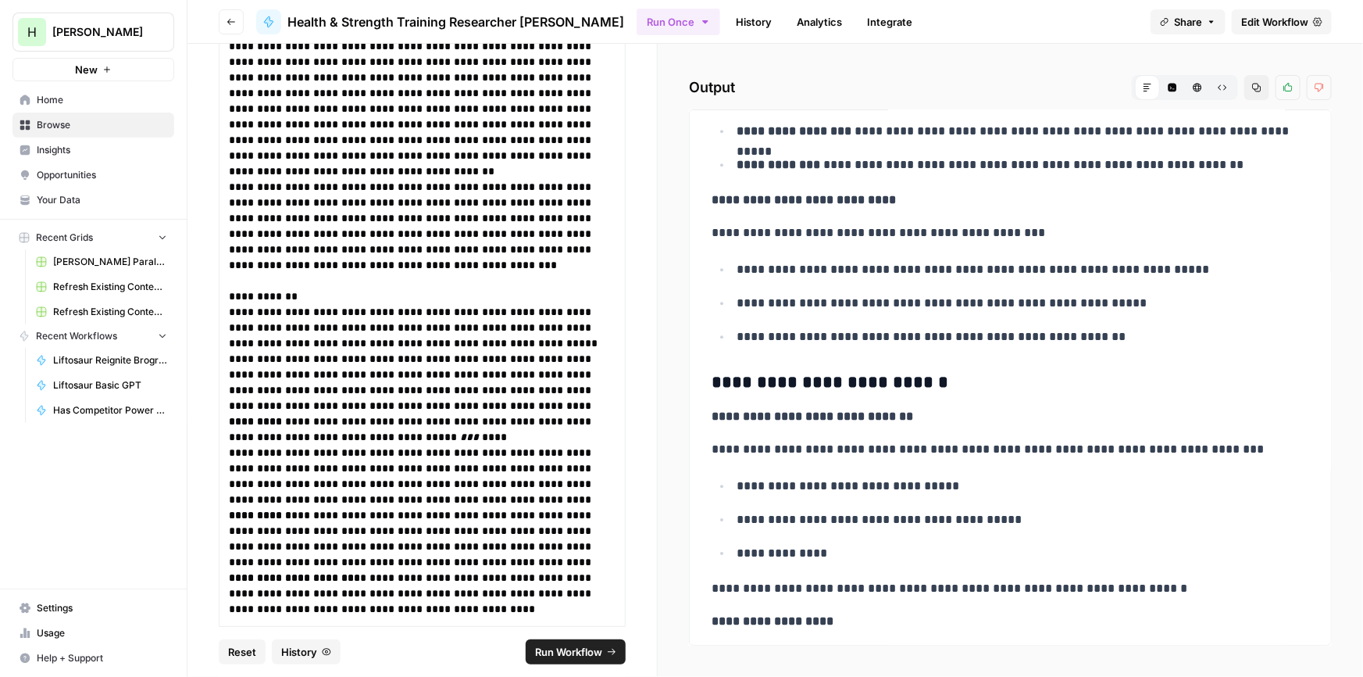
drag, startPoint x: 837, startPoint y: 263, endPoint x: 837, endPoint y: 289, distance: 25.8
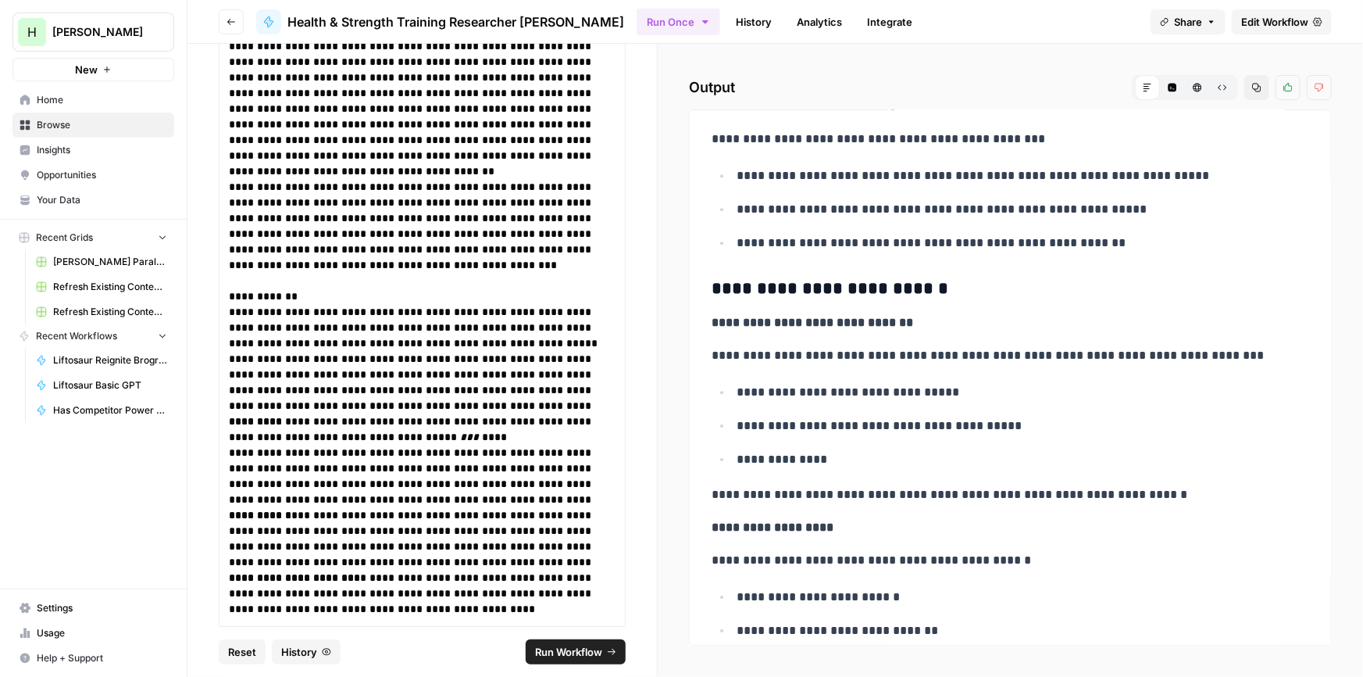
drag, startPoint x: 842, startPoint y: 248, endPoint x: 833, endPoint y: 285, distance: 37.9
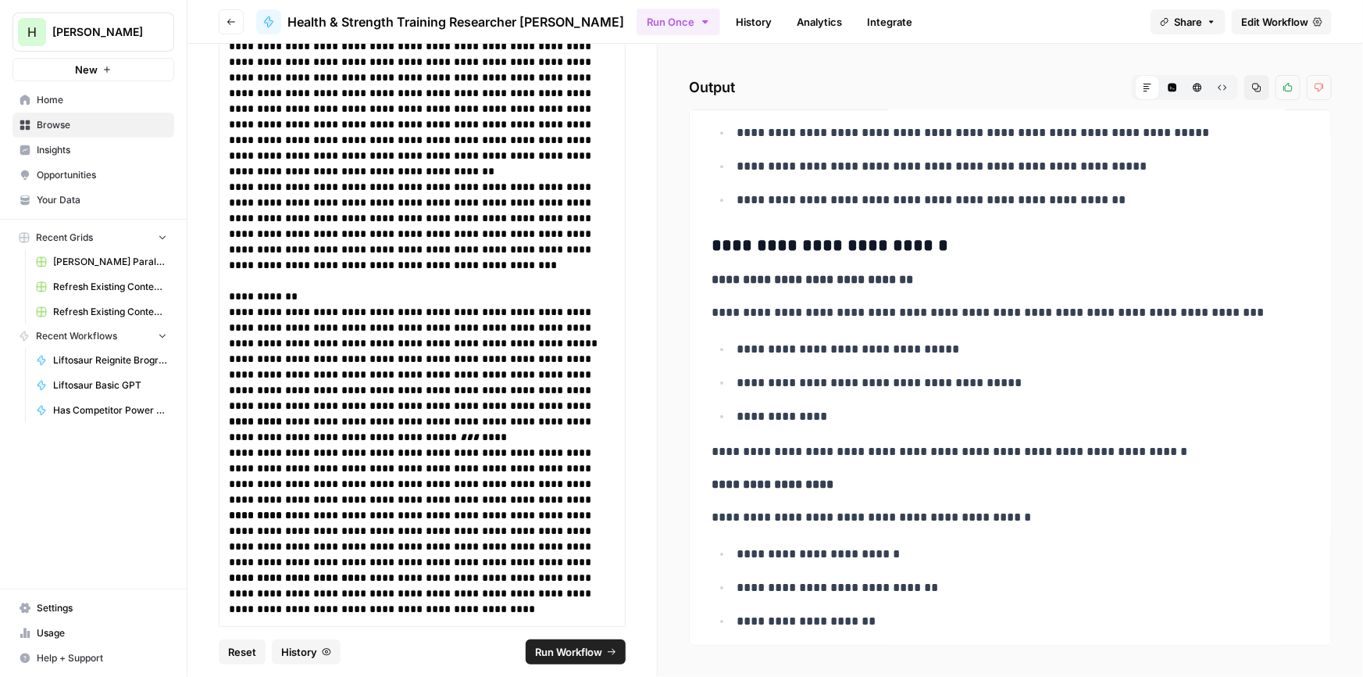
drag, startPoint x: 816, startPoint y: 283, endPoint x: 809, endPoint y: 309, distance: 26.9
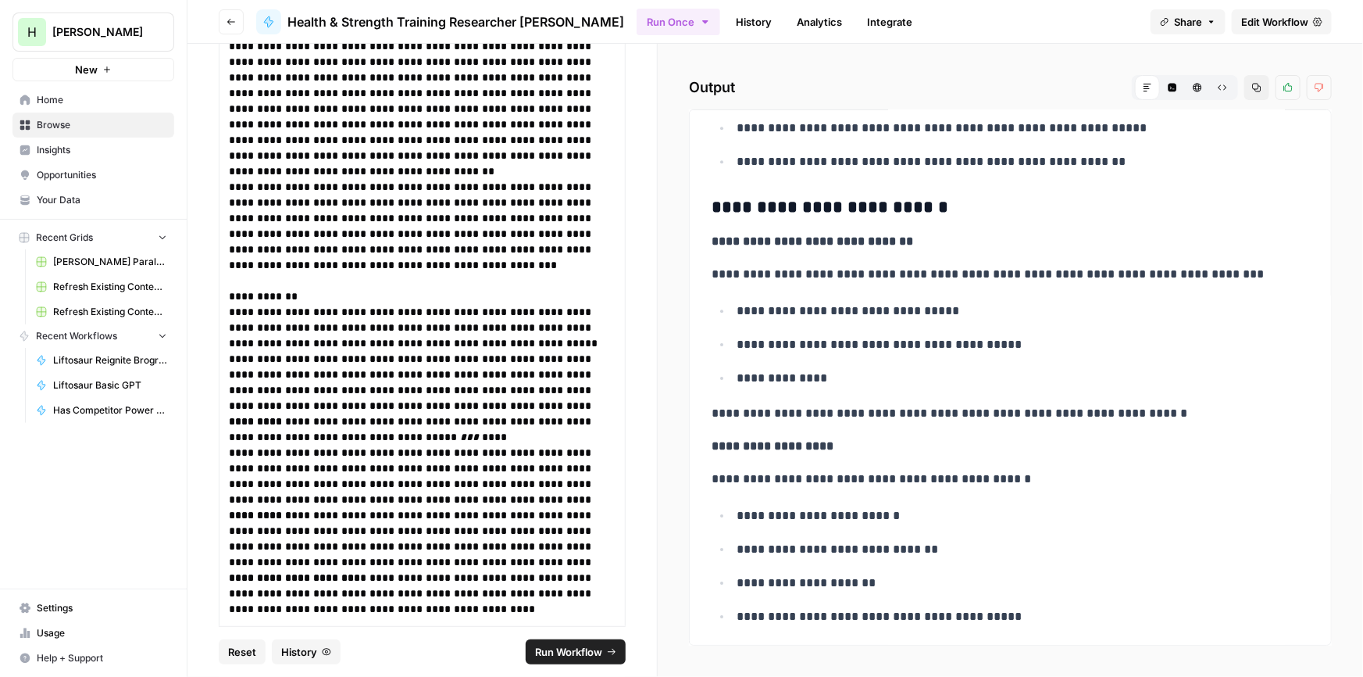
scroll to position [2418, 0]
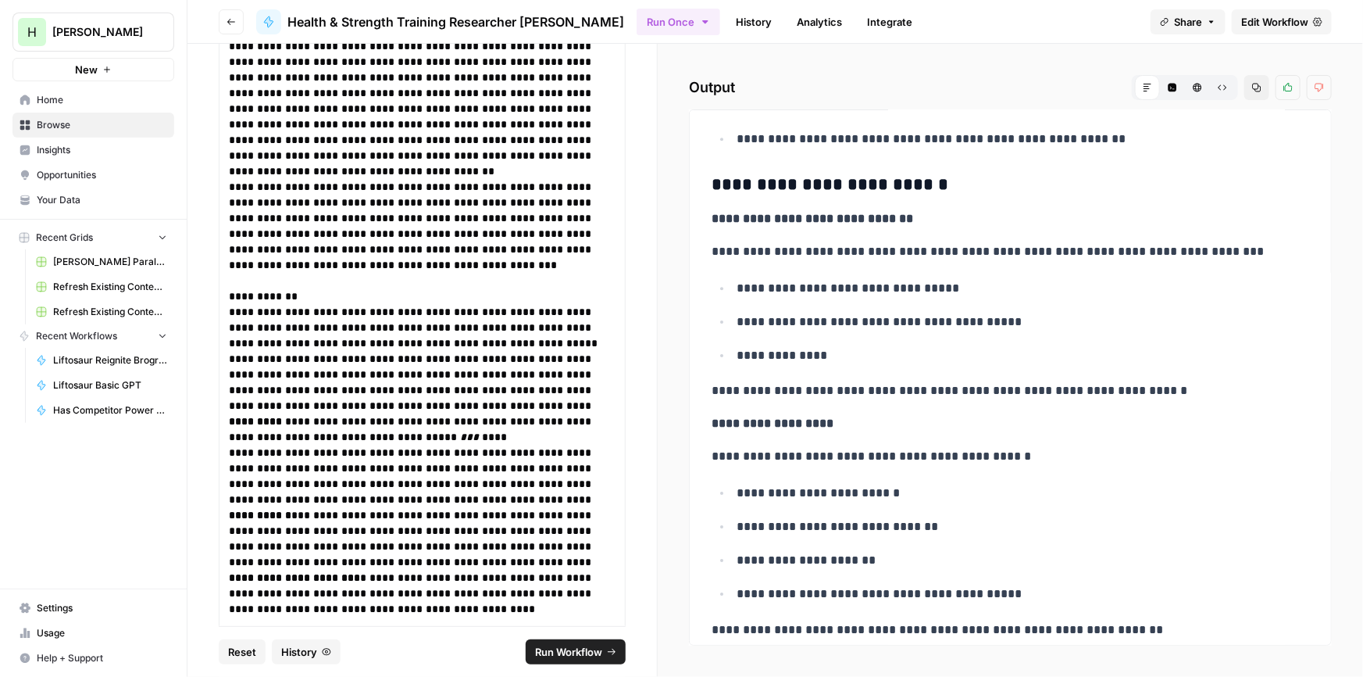
drag, startPoint x: 822, startPoint y: 298, endPoint x: 820, endPoint y: 342, distance: 43.8
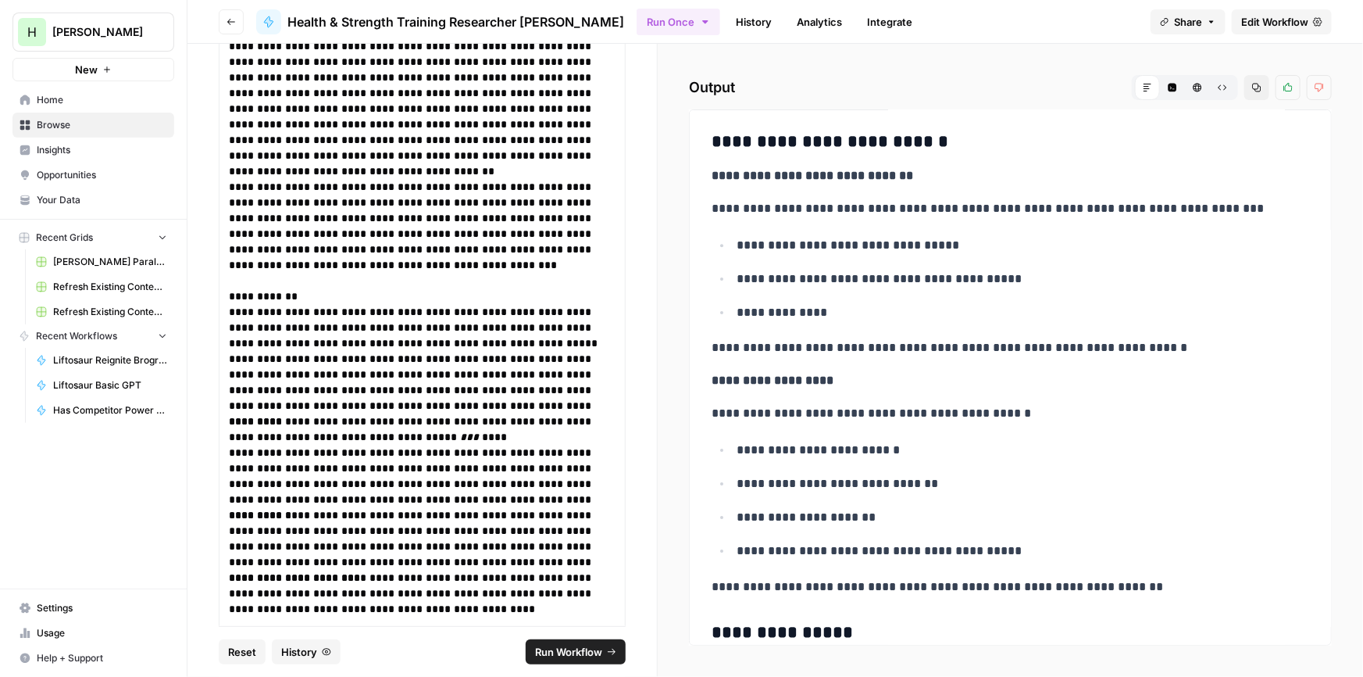
drag, startPoint x: 873, startPoint y: 227, endPoint x: 863, endPoint y: 264, distance: 37.9
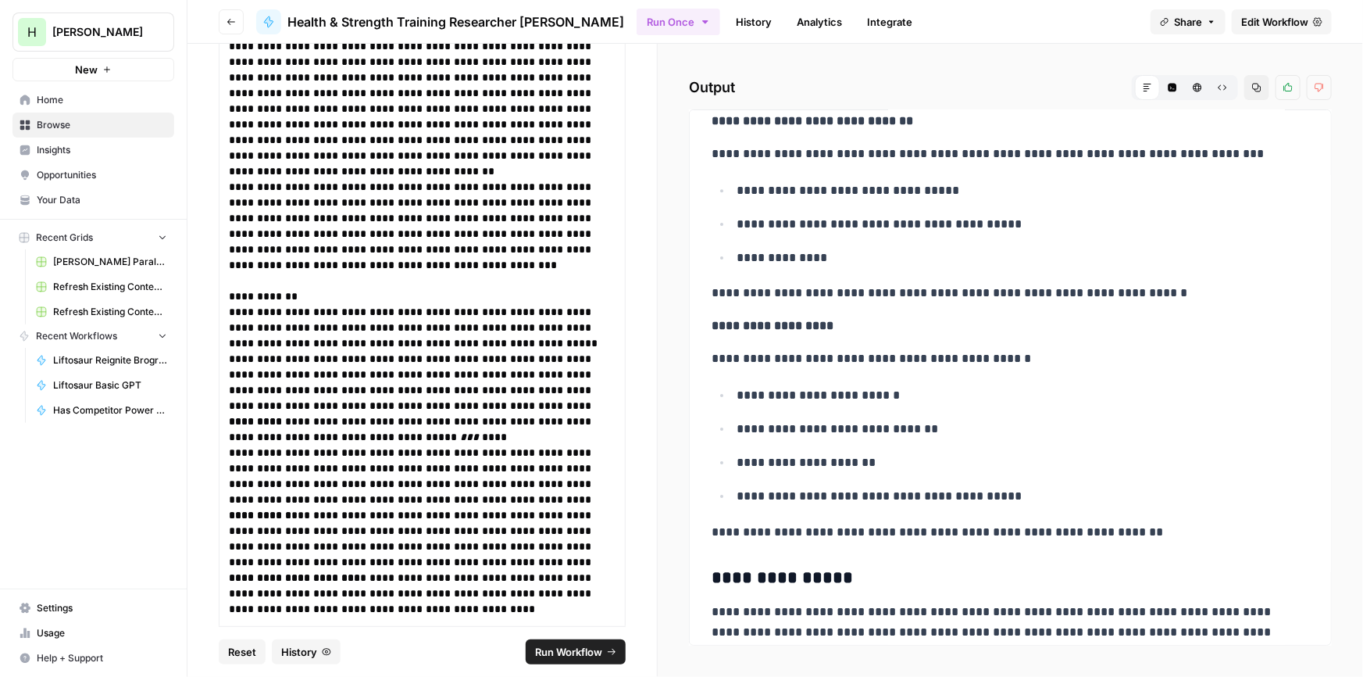
drag, startPoint x: 855, startPoint y: 273, endPoint x: 844, endPoint y: 314, distance: 42.3
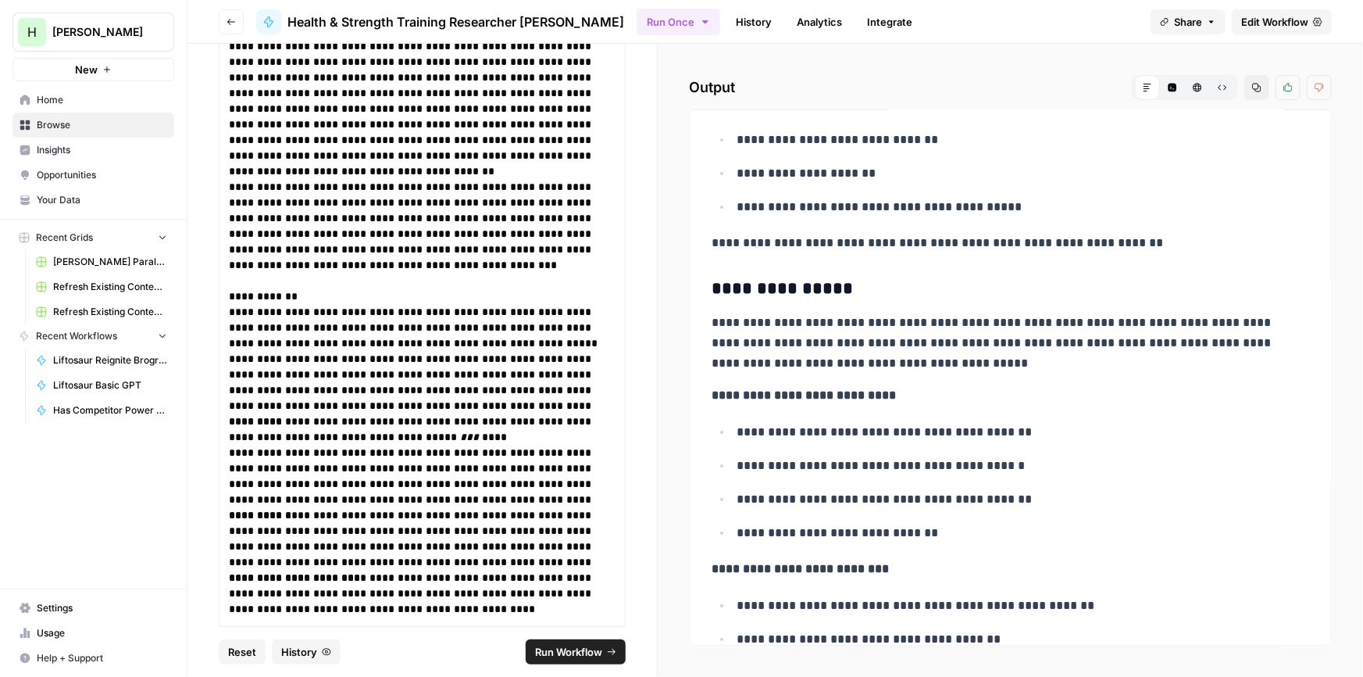
scroll to position [2819, 0]
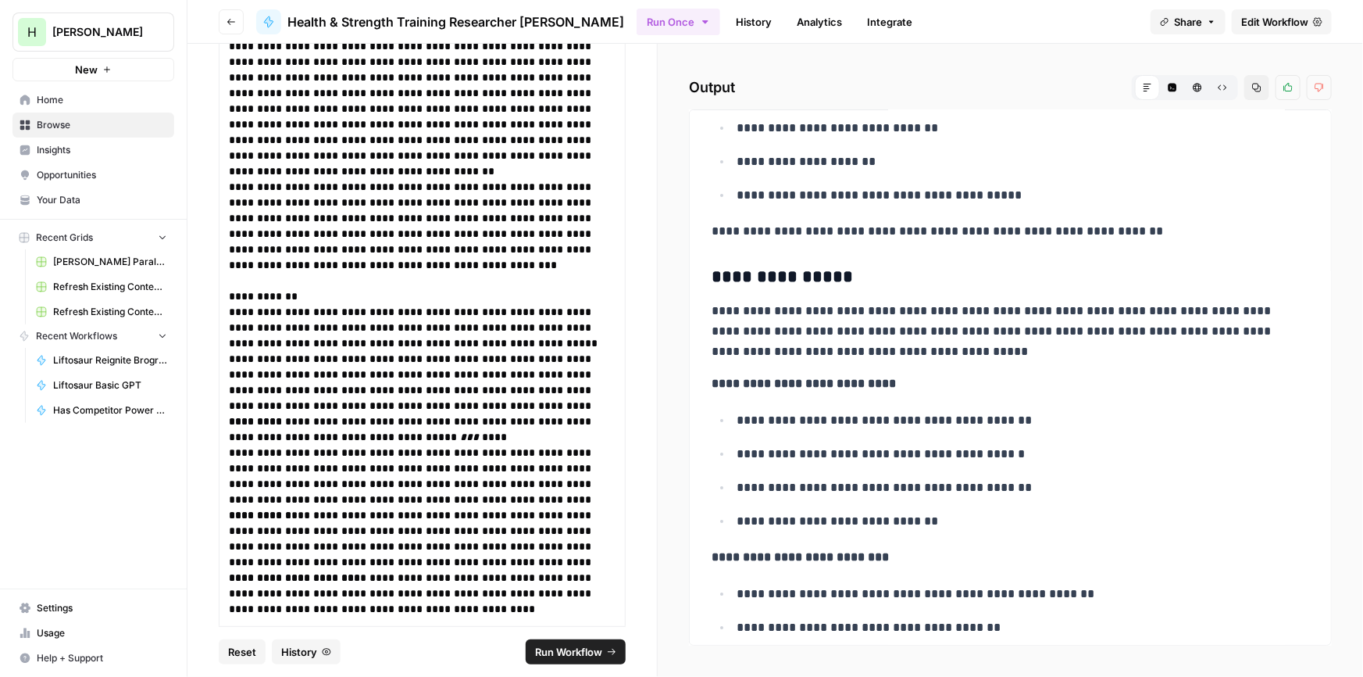
drag, startPoint x: 877, startPoint y: 247, endPoint x: 872, endPoint y: 276, distance: 29.4
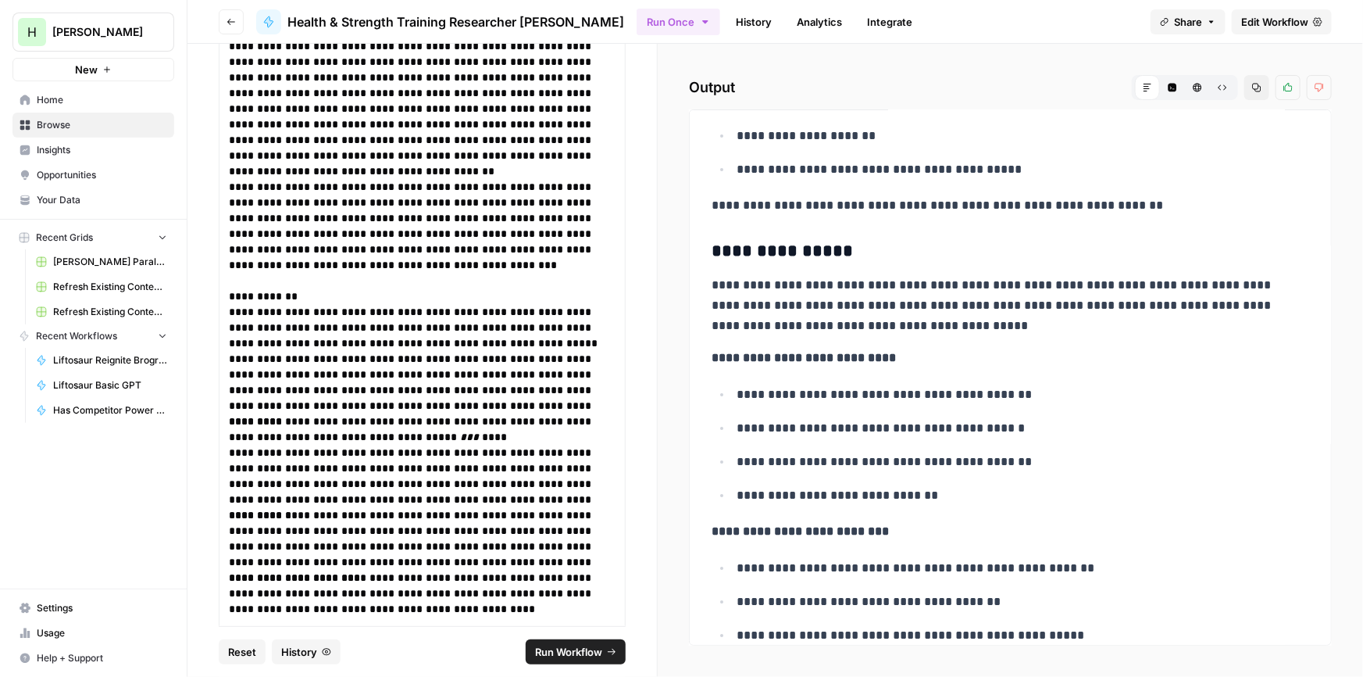
drag, startPoint x: 882, startPoint y: 204, endPoint x: 878, endPoint y: 232, distance: 28.4
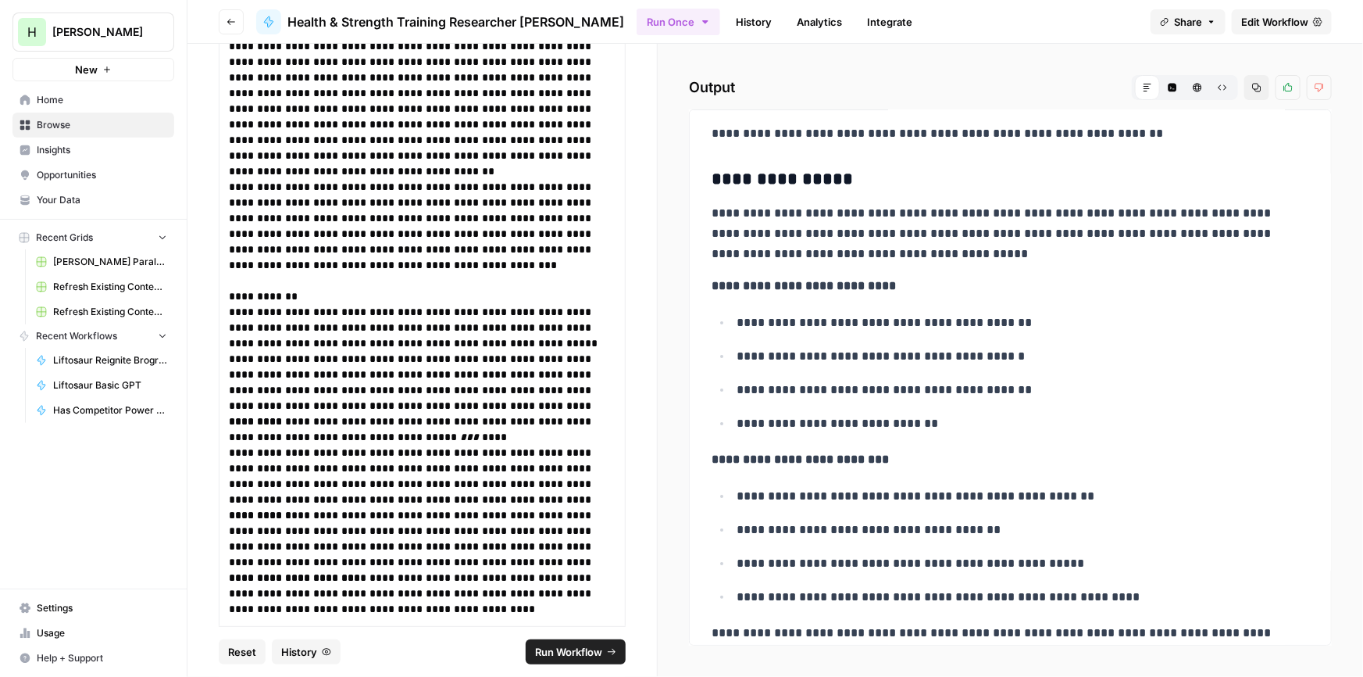
drag, startPoint x: 959, startPoint y: 252, endPoint x: 950, endPoint y: 277, distance: 26.7
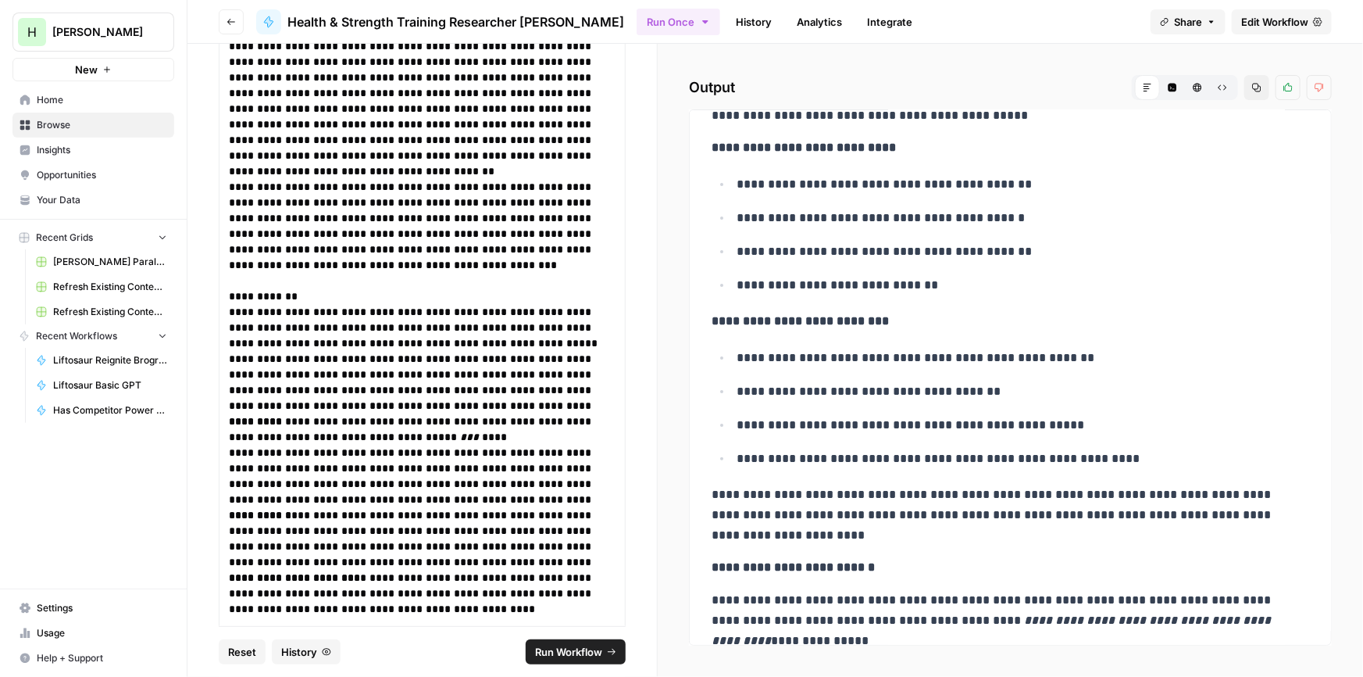
scroll to position [3081, 0]
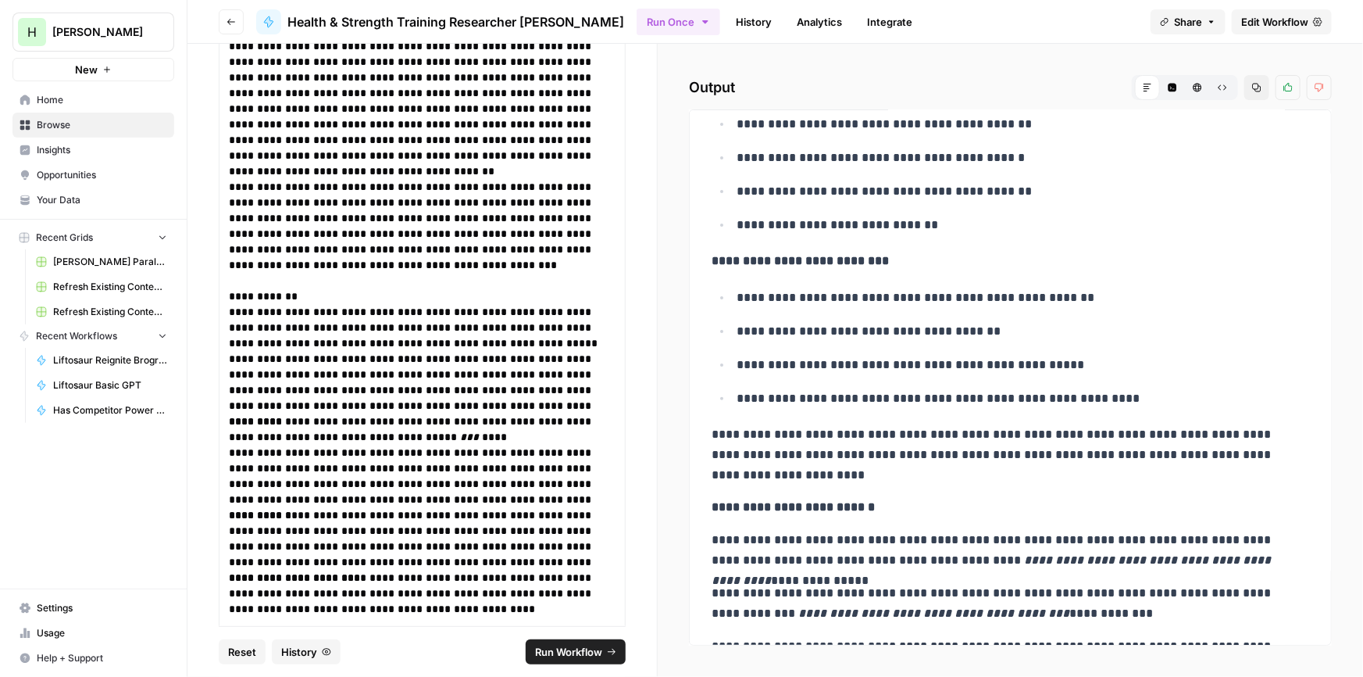
drag, startPoint x: 937, startPoint y: 272, endPoint x: 921, endPoint y: 311, distance: 42.4
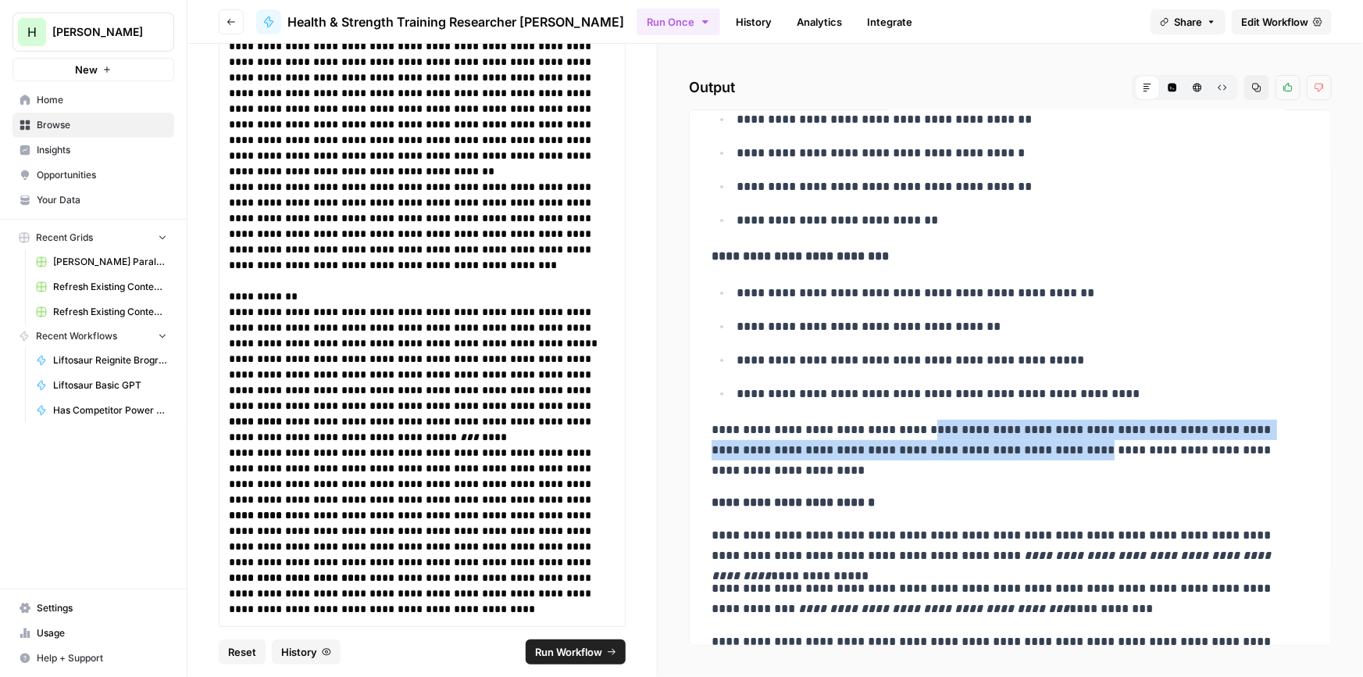
drag, startPoint x: 1024, startPoint y: 446, endPoint x: 923, endPoint y: 434, distance: 102.3
click at [923, 434] on p "**********" at bounding box center [1005, 450] width 587 height 61
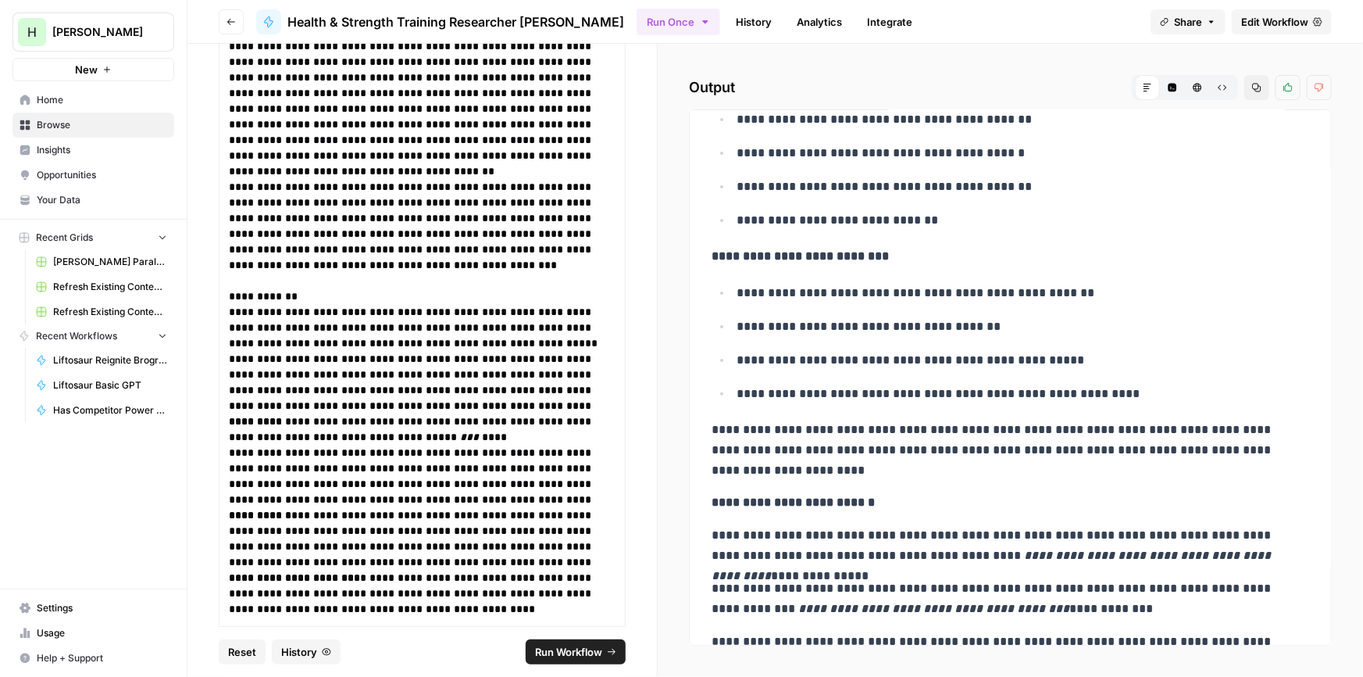
click at [859, 420] on p "**********" at bounding box center [1005, 450] width 587 height 61
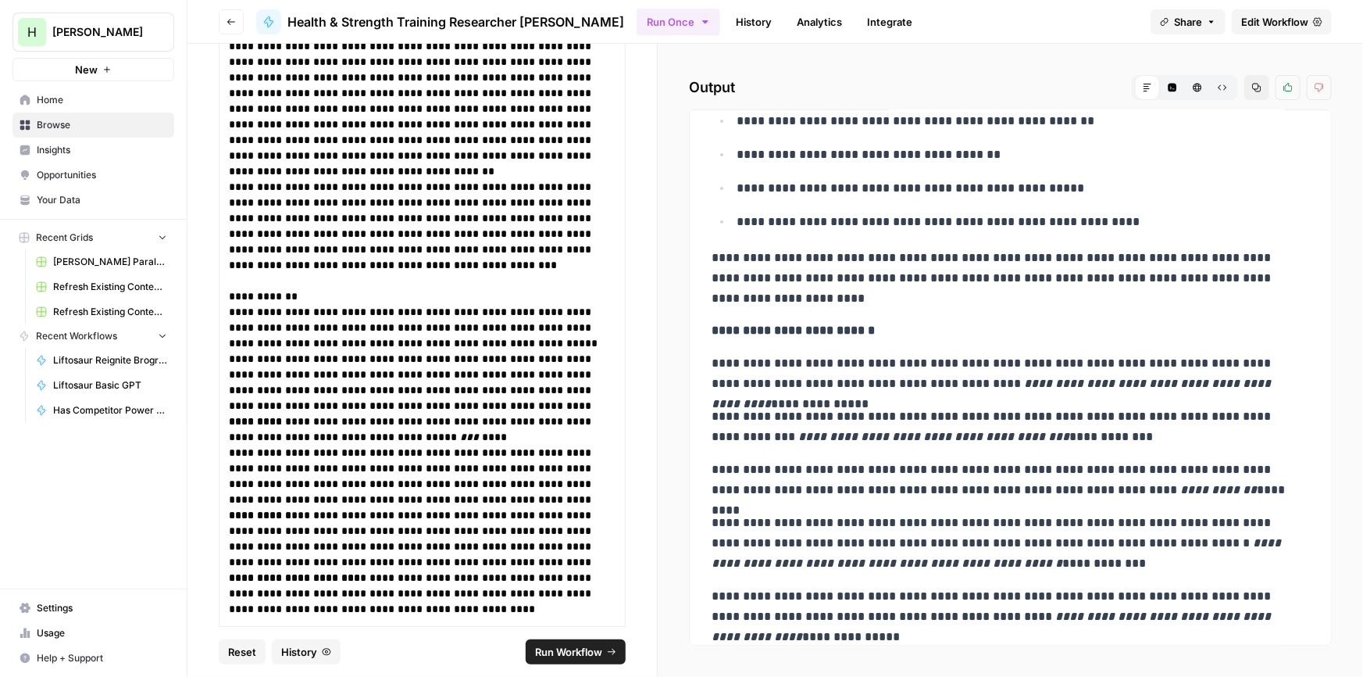
scroll to position [3310, 0]
